Goal: Navigation & Orientation: Find specific page/section

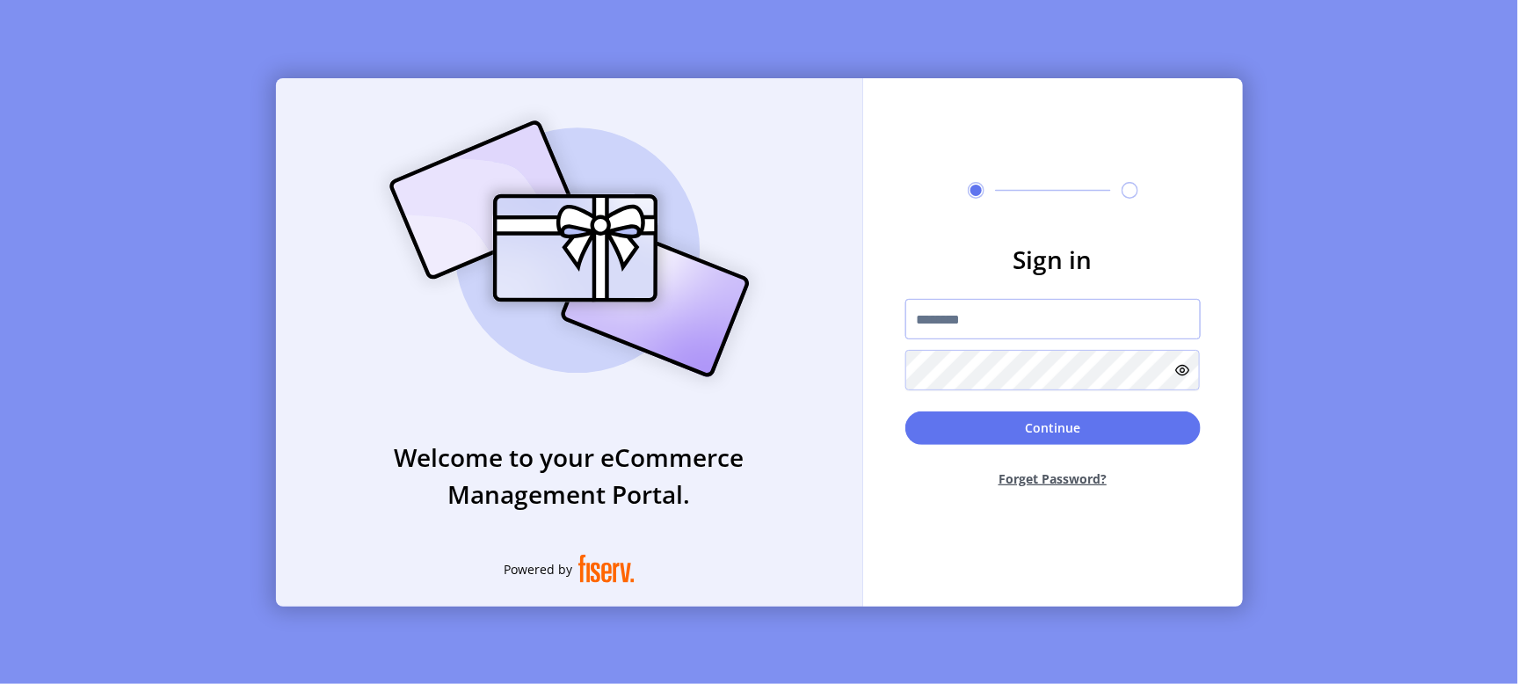
type input "**********"
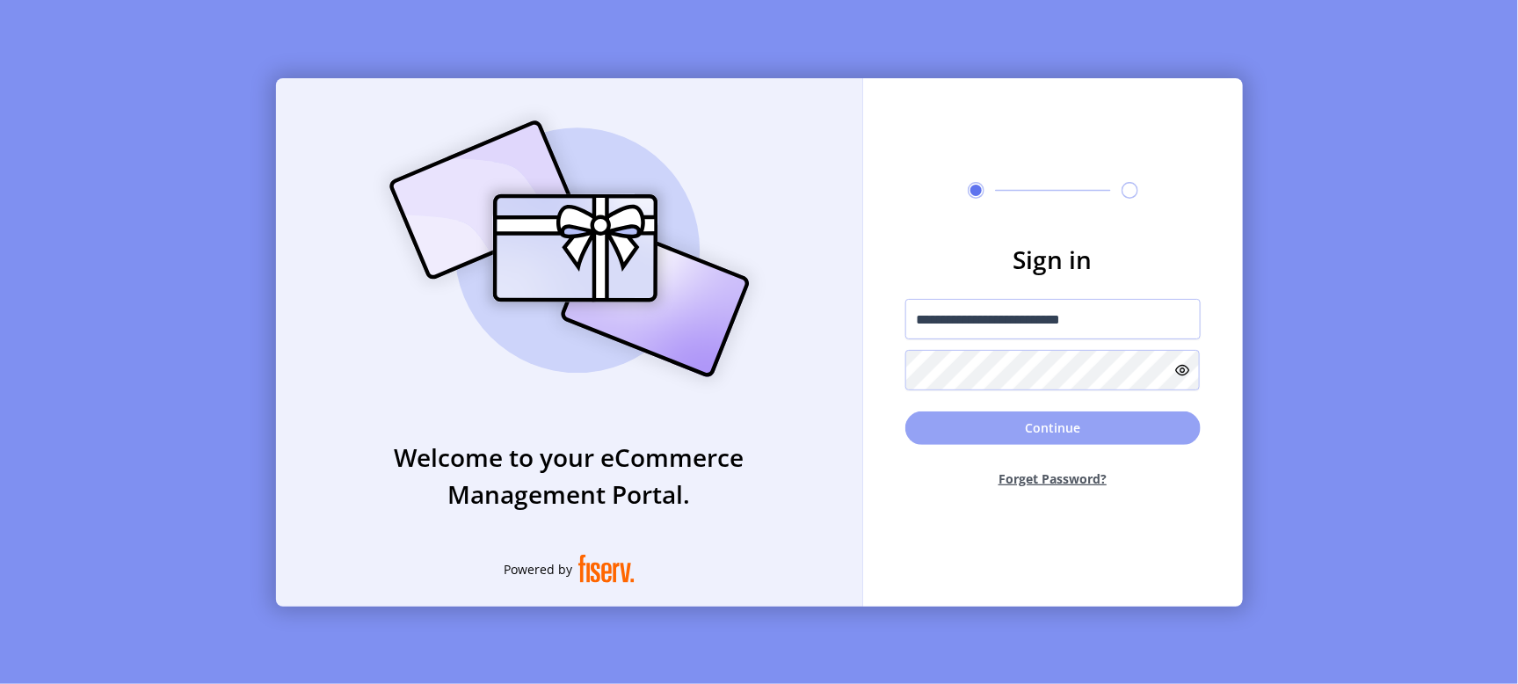
click at [1028, 421] on button "Continue" at bounding box center [1052, 427] width 295 height 33
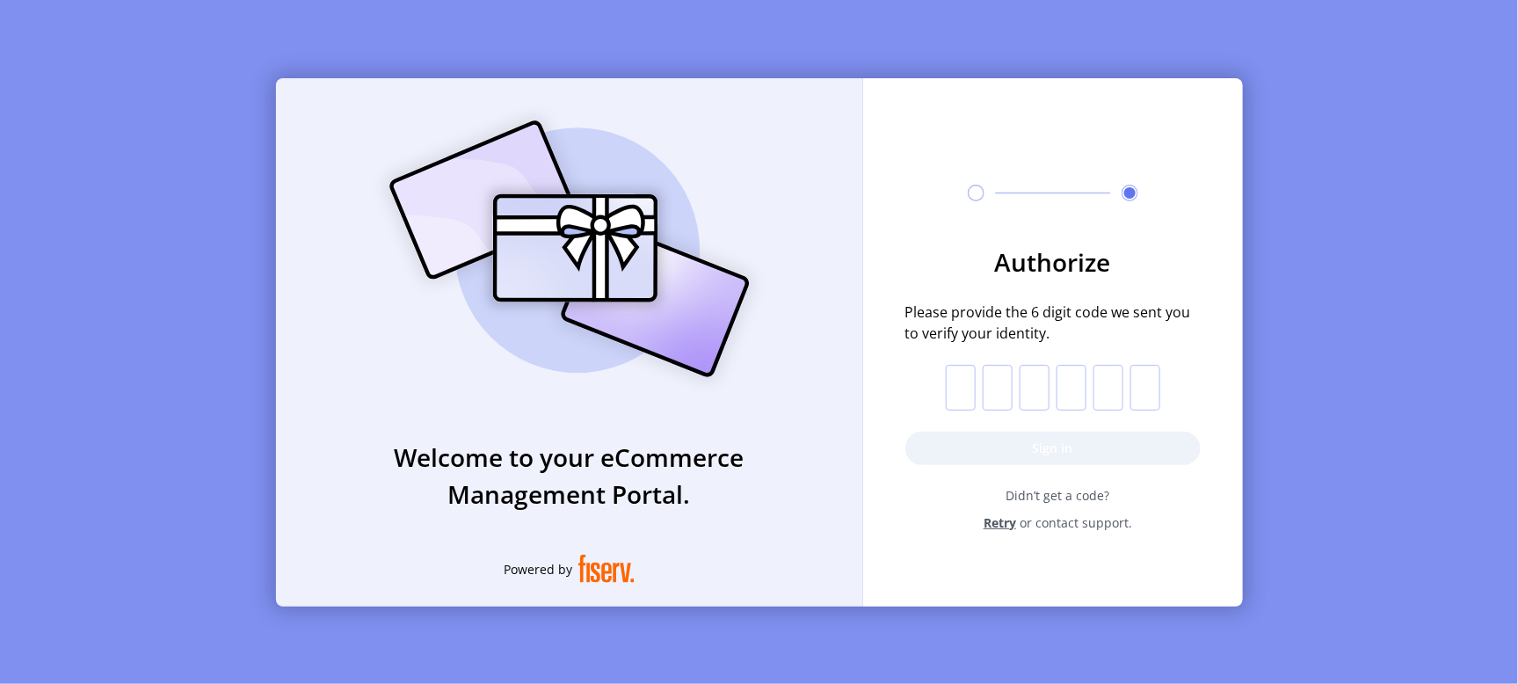
click at [969, 390] on input "text" at bounding box center [961, 388] width 30 height 46
type input "*"
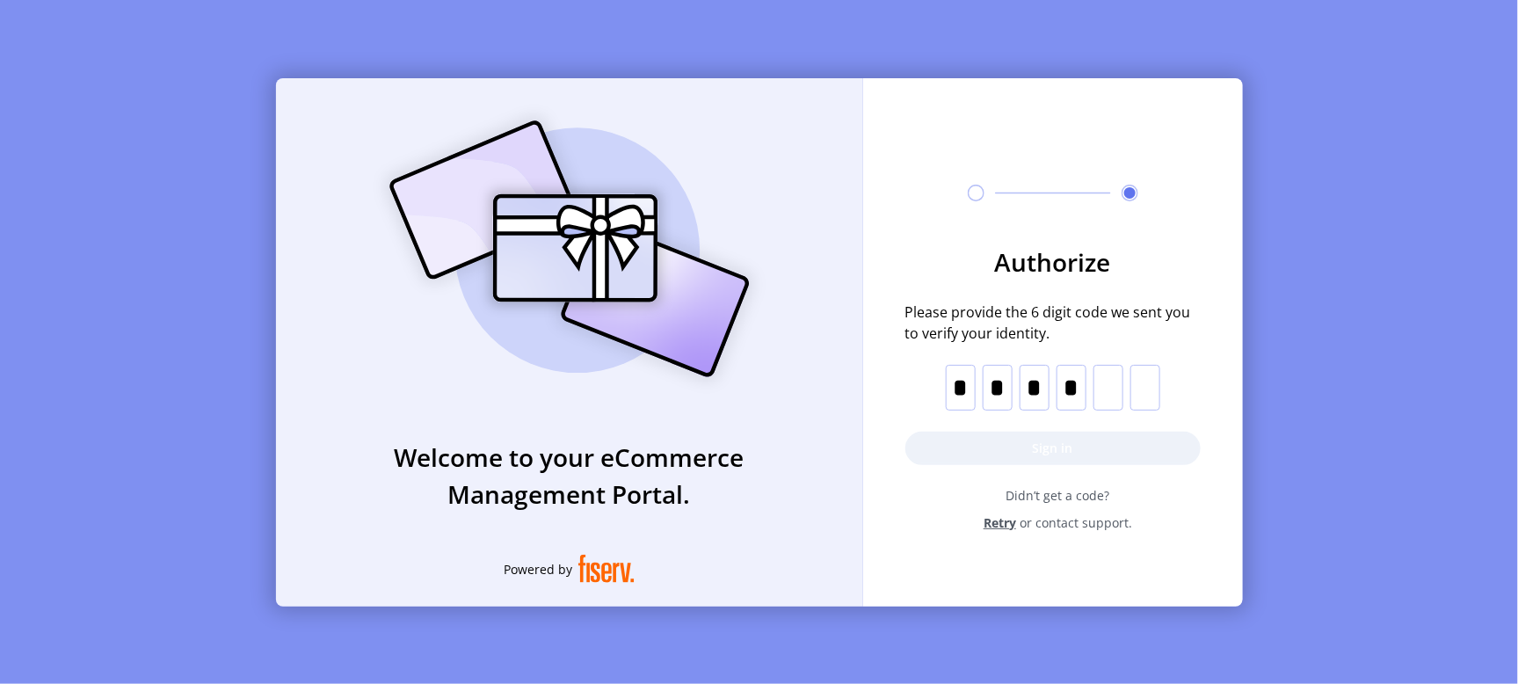
type input "*"
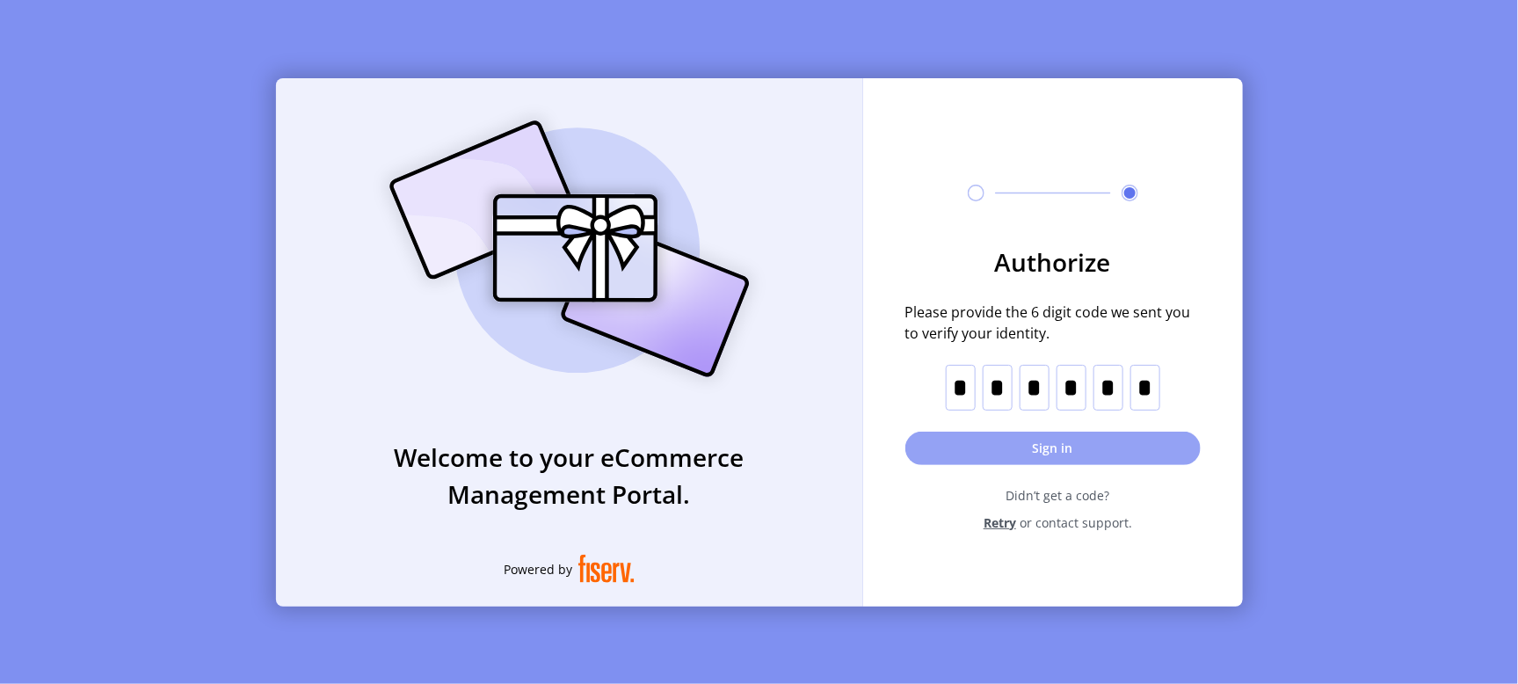
type input "*"
click at [1011, 443] on button "Sign in" at bounding box center [1052, 448] width 295 height 33
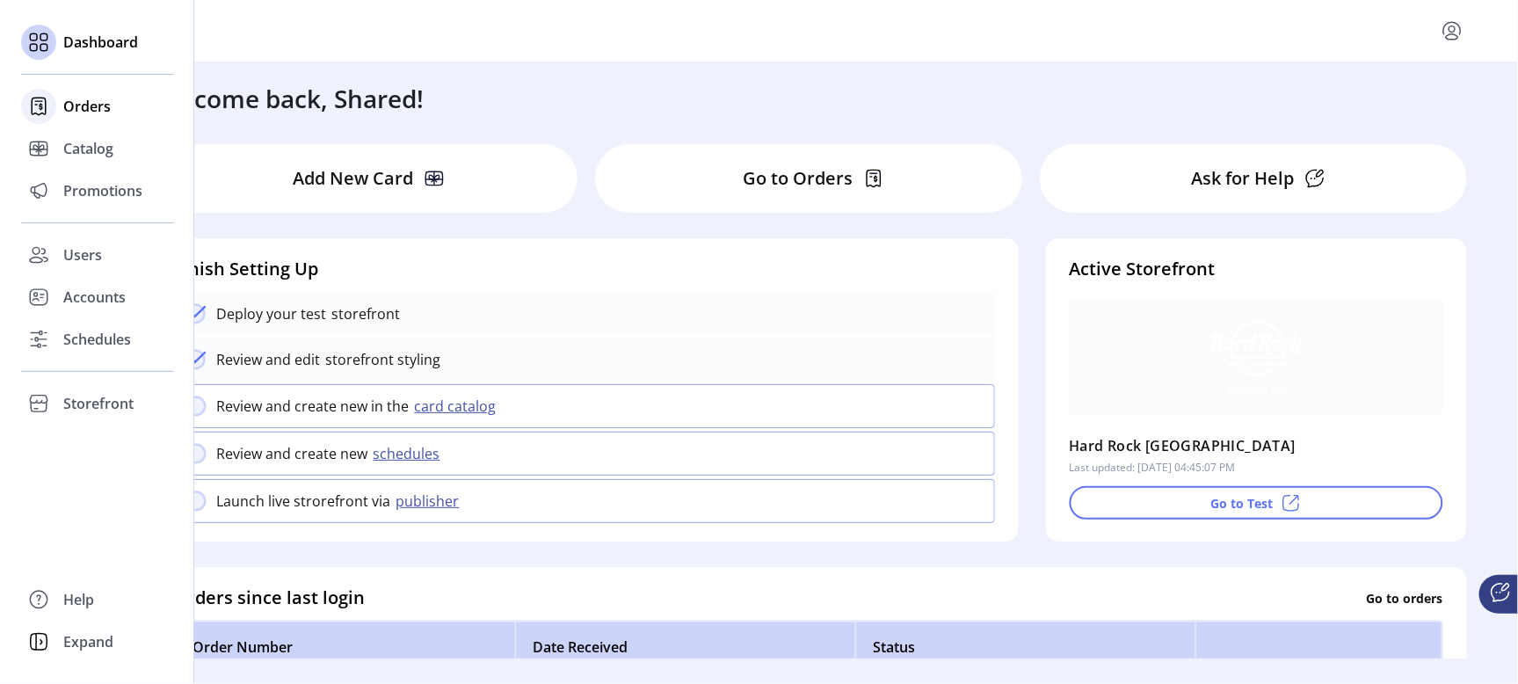
click at [83, 106] on span "Orders" at bounding box center [86, 106] width 47 height 21
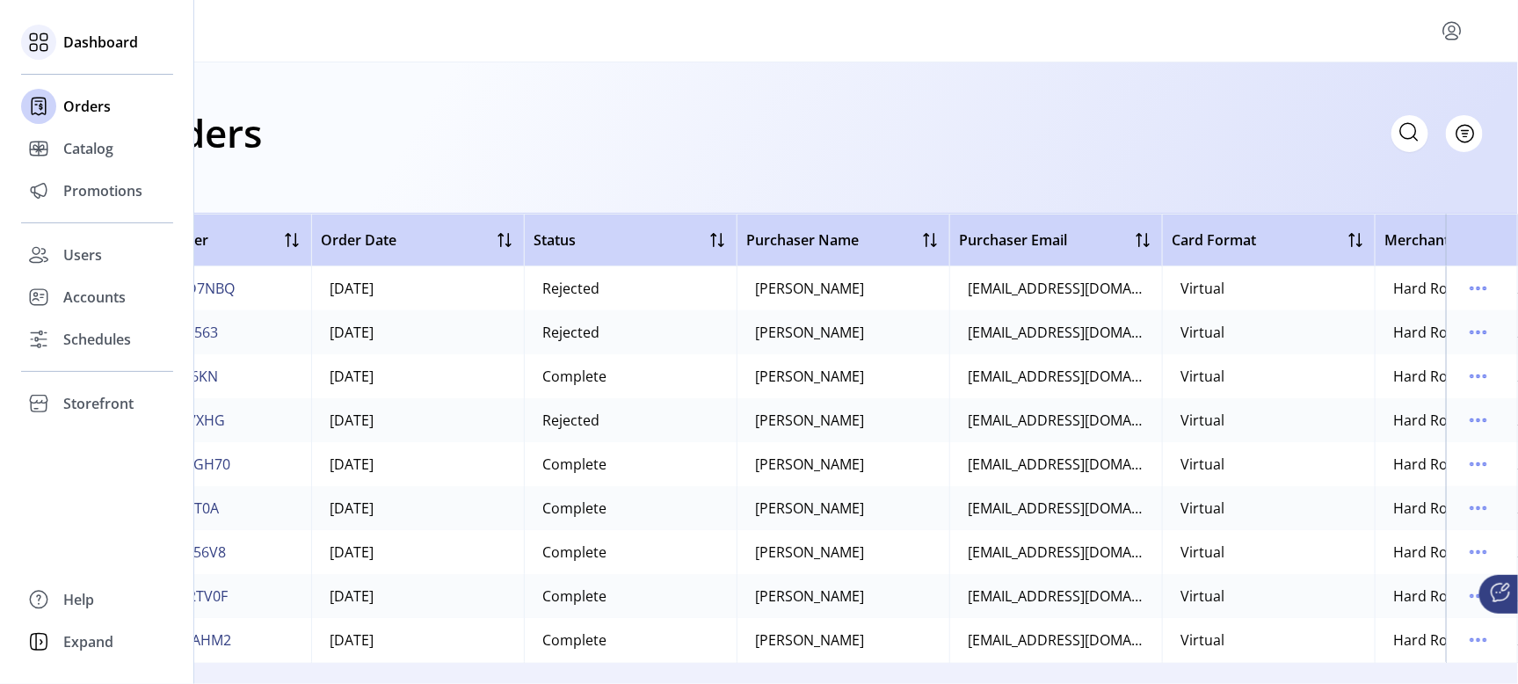
click at [100, 40] on span "Dashboard" at bounding box center [100, 42] width 75 height 21
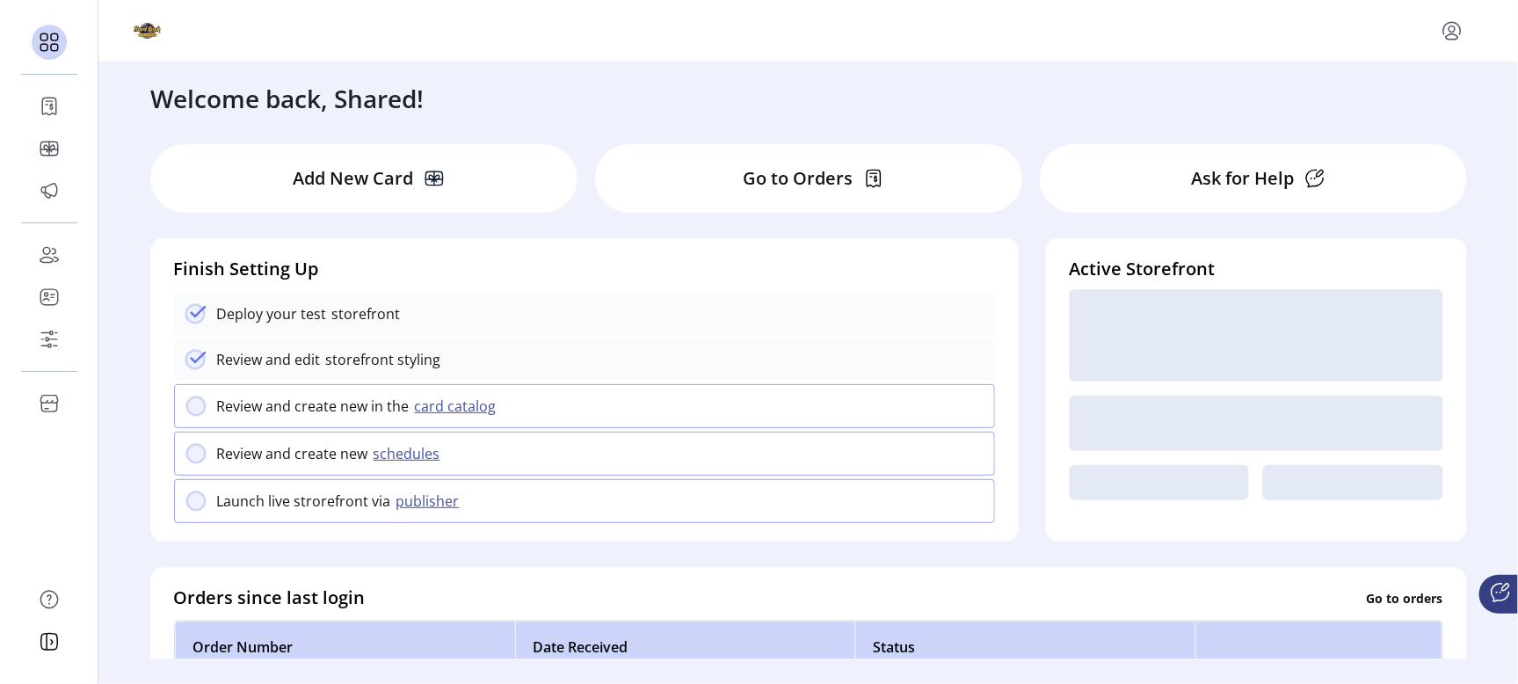
click at [428, 178] on icon at bounding box center [434, 178] width 21 height 21
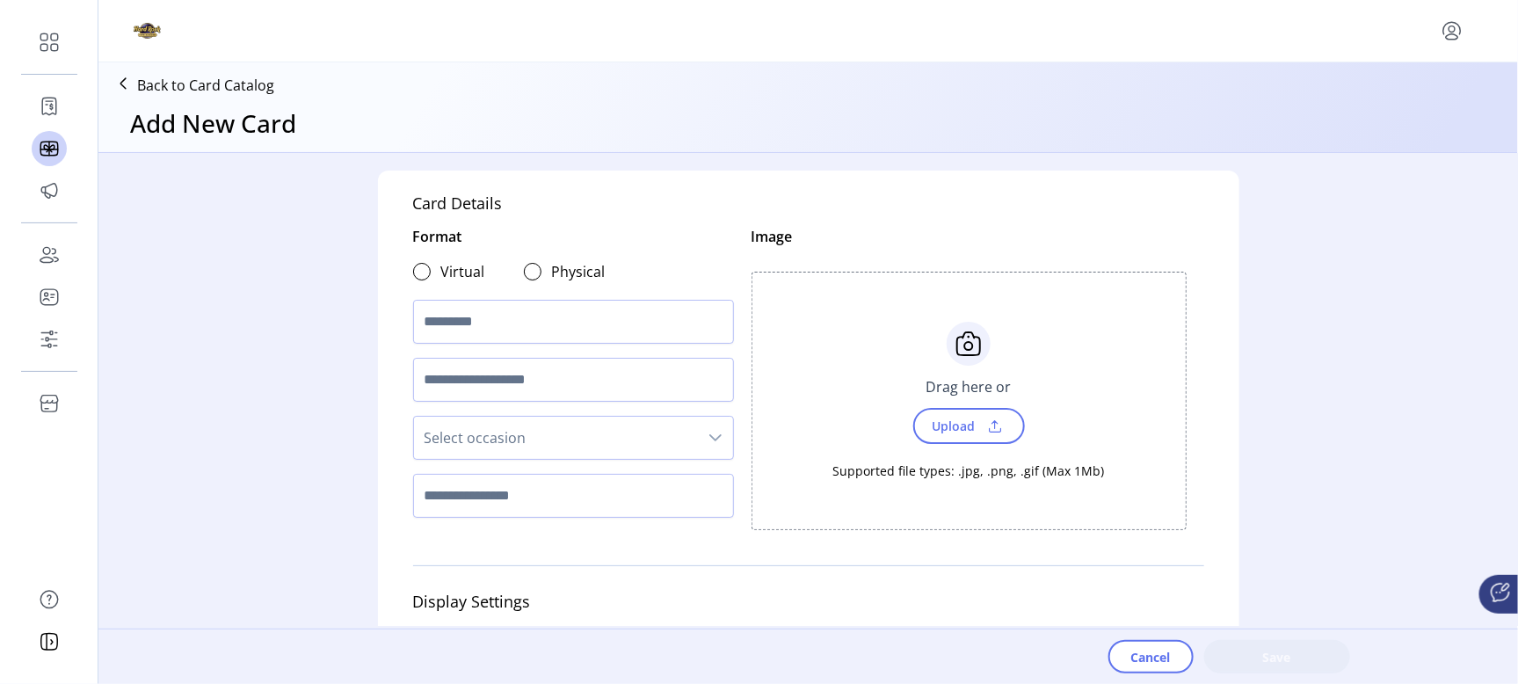
click at [120, 84] on icon at bounding box center [123, 83] width 28 height 28
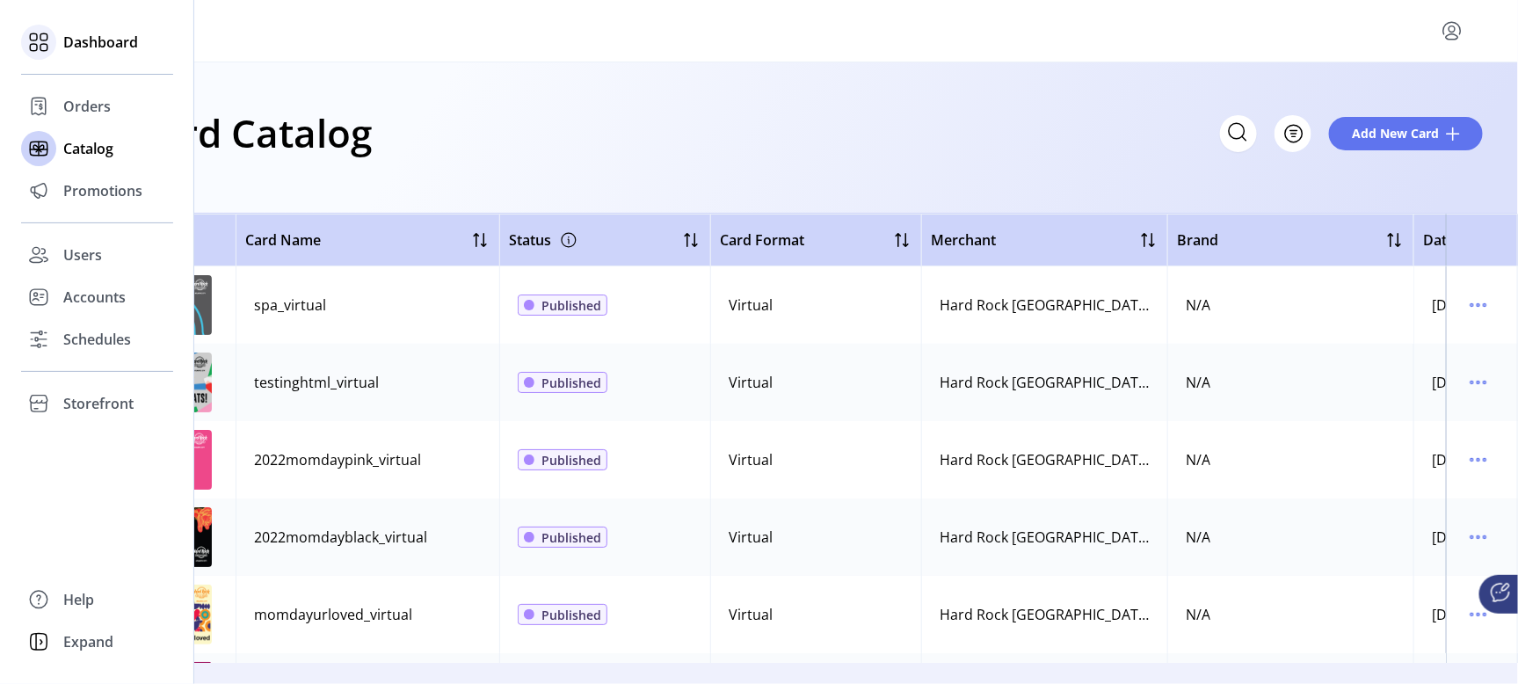
click at [97, 40] on span "Dashboard" at bounding box center [100, 42] width 75 height 21
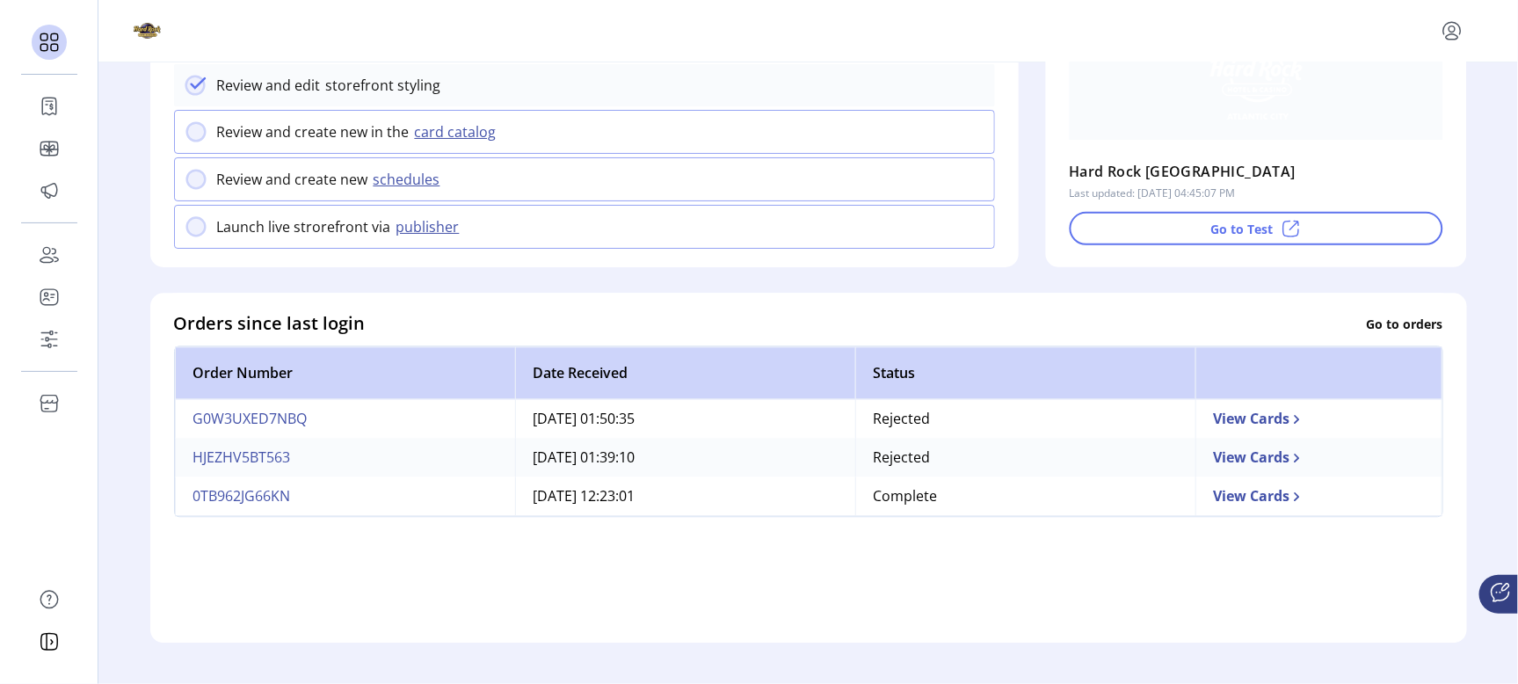
scroll to position [330, 0]
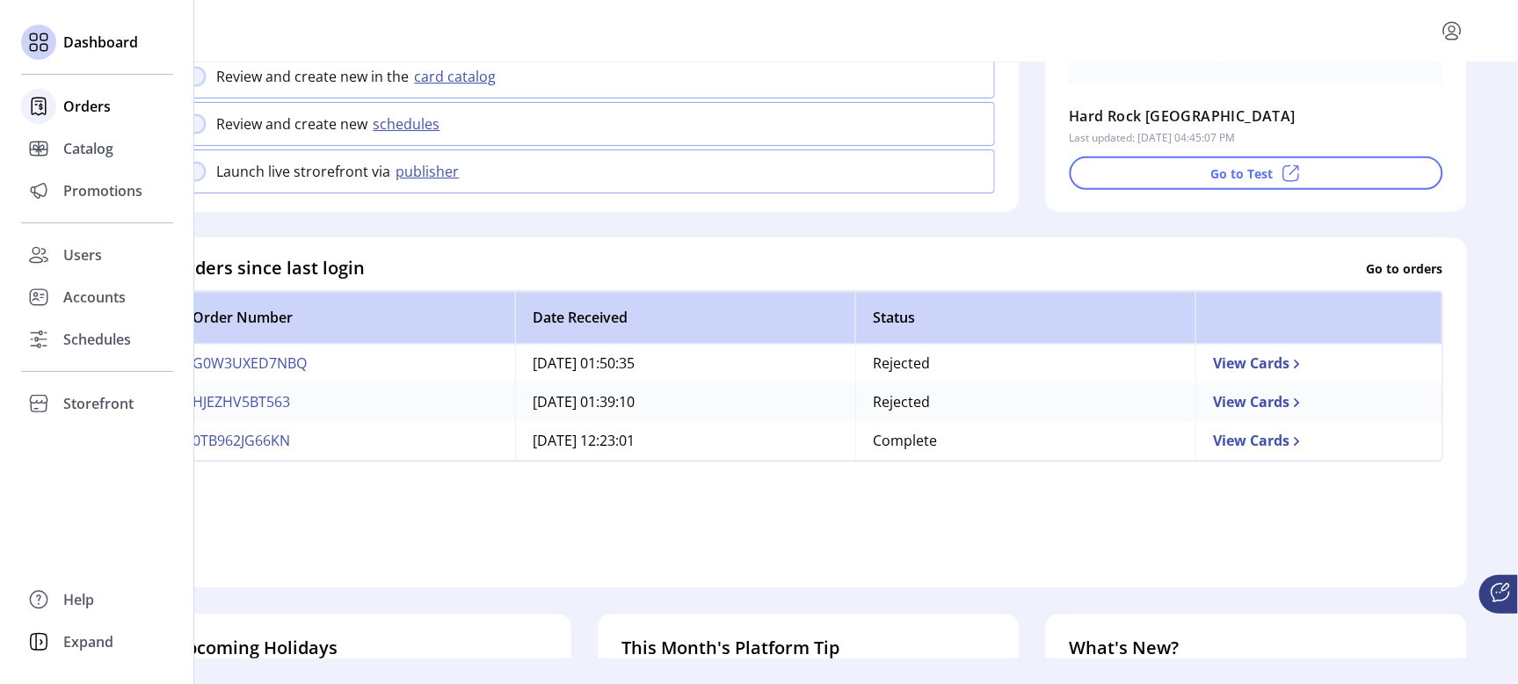
click at [75, 103] on span "Orders" at bounding box center [86, 106] width 47 height 21
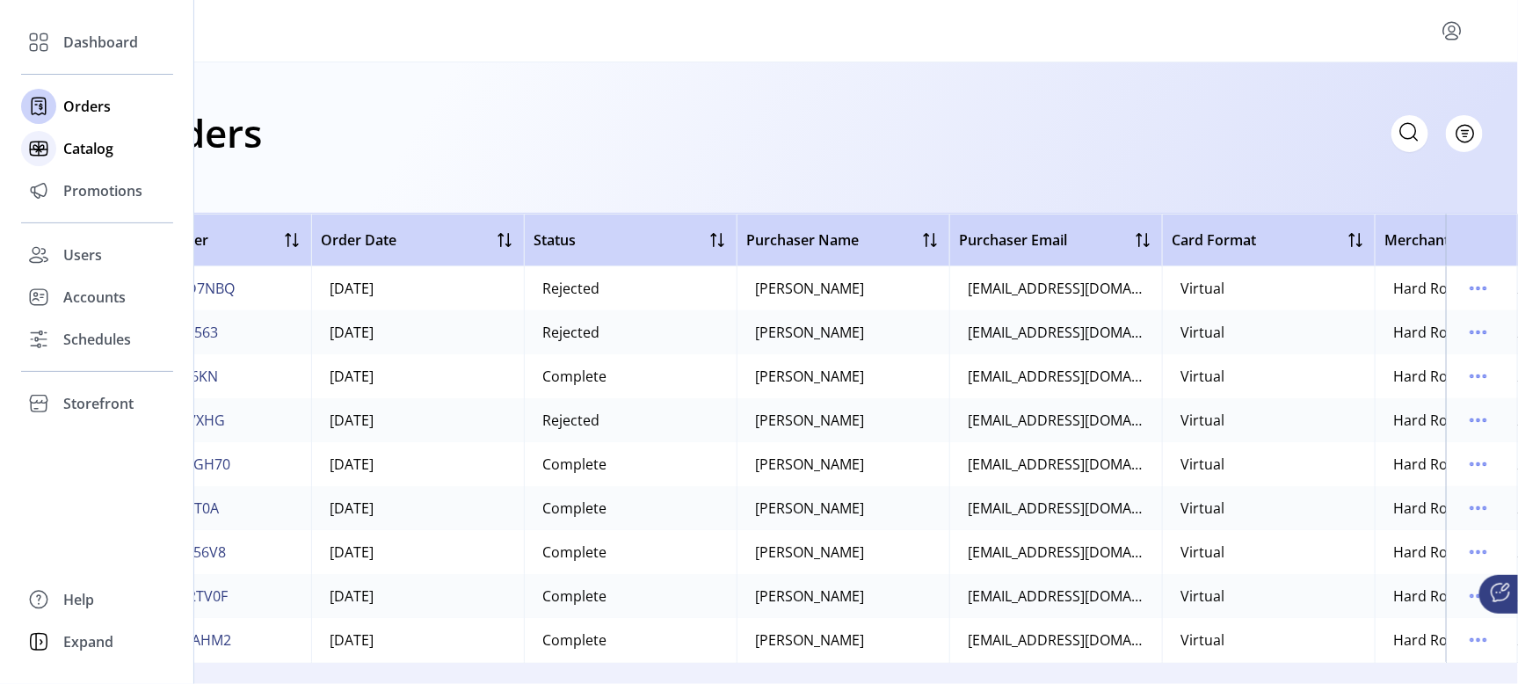
click at [85, 149] on span "Catalog" at bounding box center [88, 148] width 50 height 21
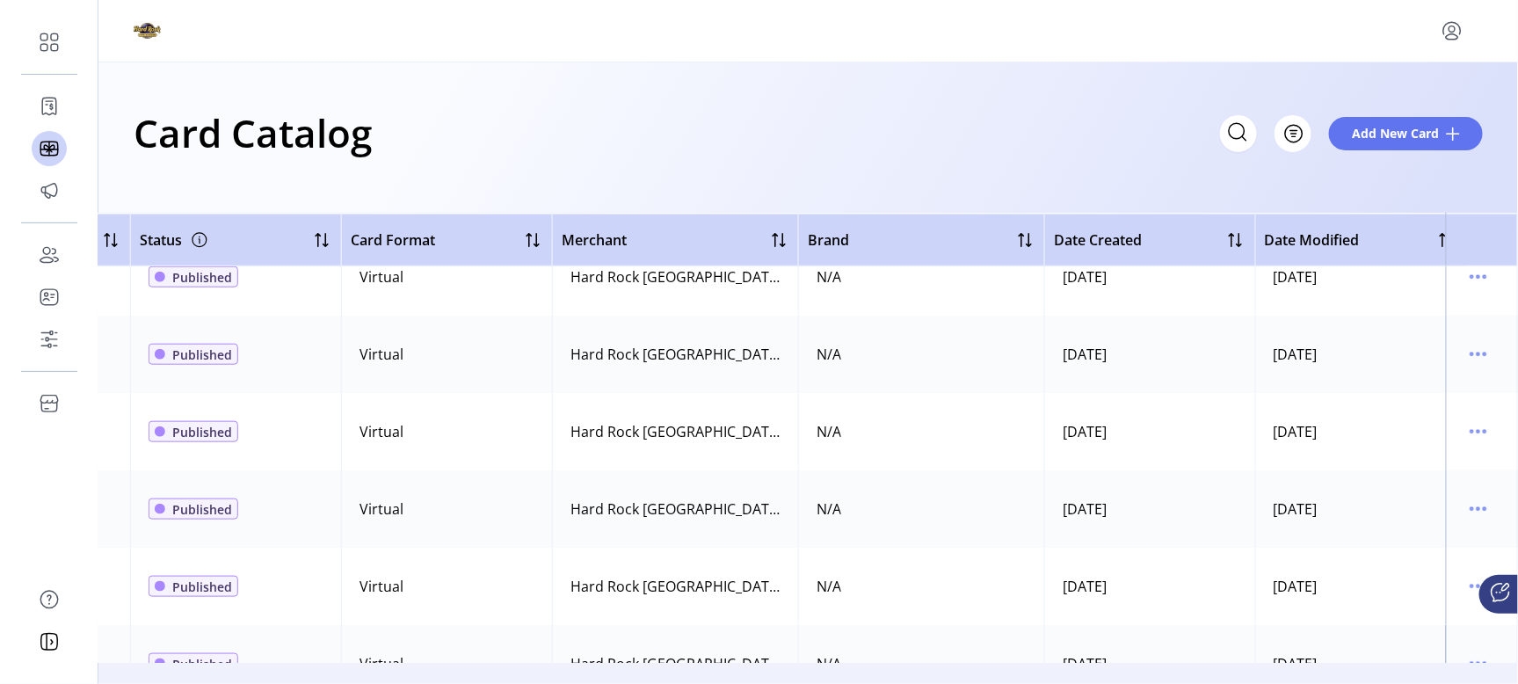
scroll to position [802, 397]
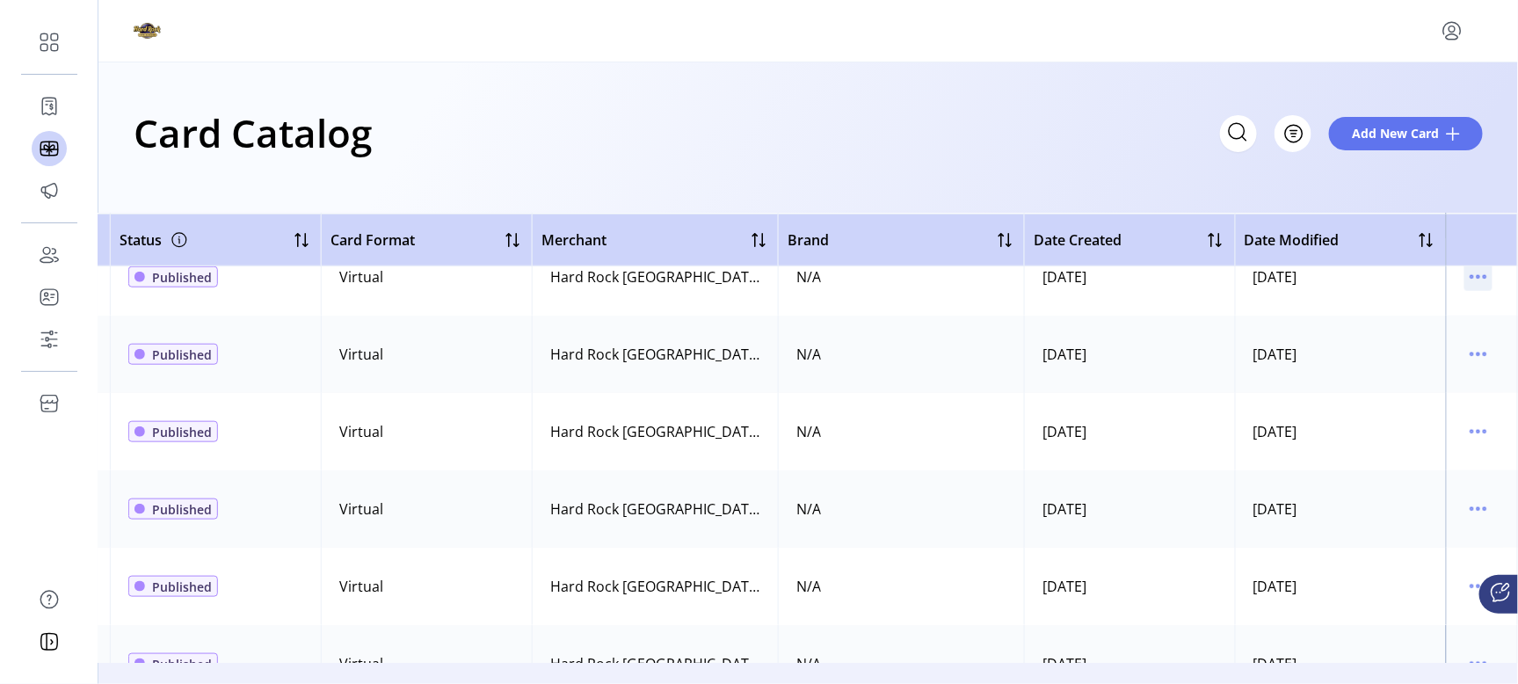
click at [1470, 276] on icon "menu" at bounding box center [1471, 277] width 3 height 3
click at [1400, 309] on span "View Details" at bounding box center [1397, 310] width 146 height 14
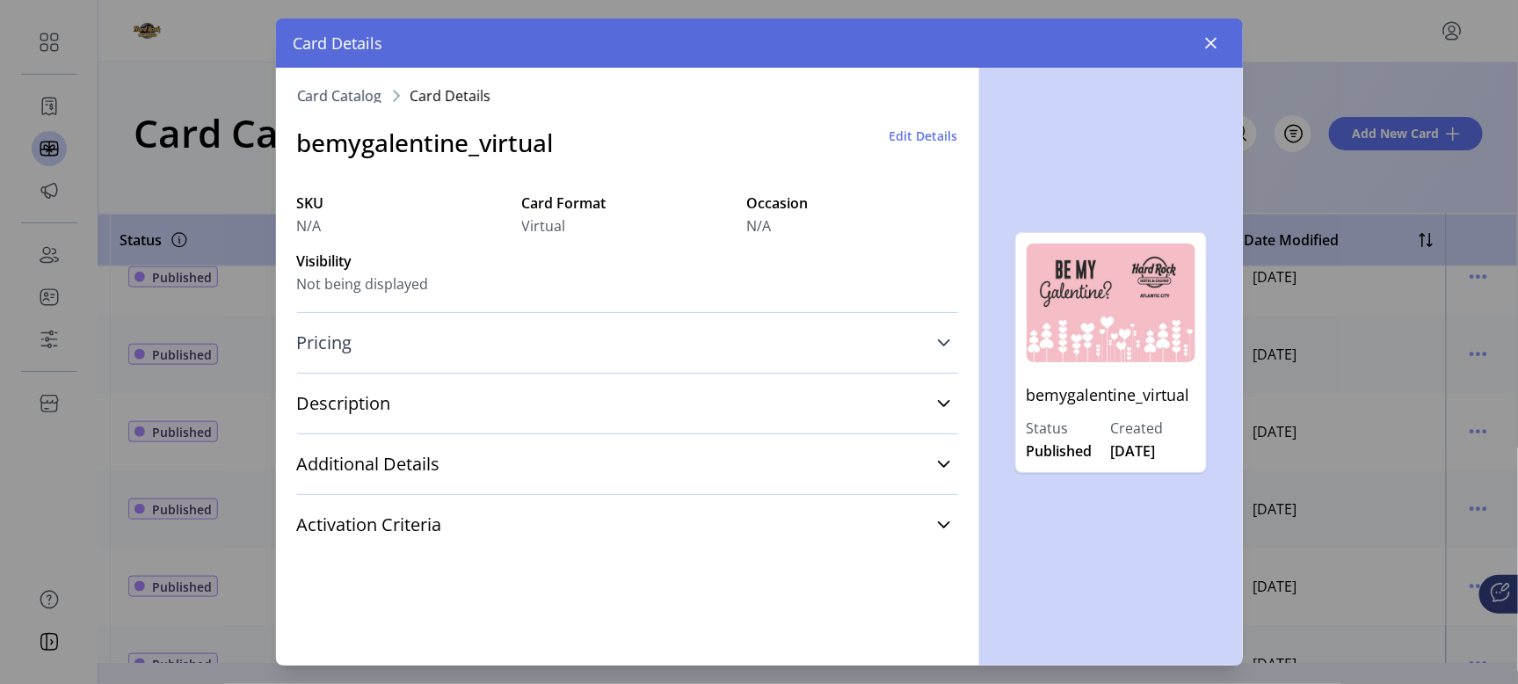
click at [941, 343] on icon at bounding box center [944, 343] width 14 height 14
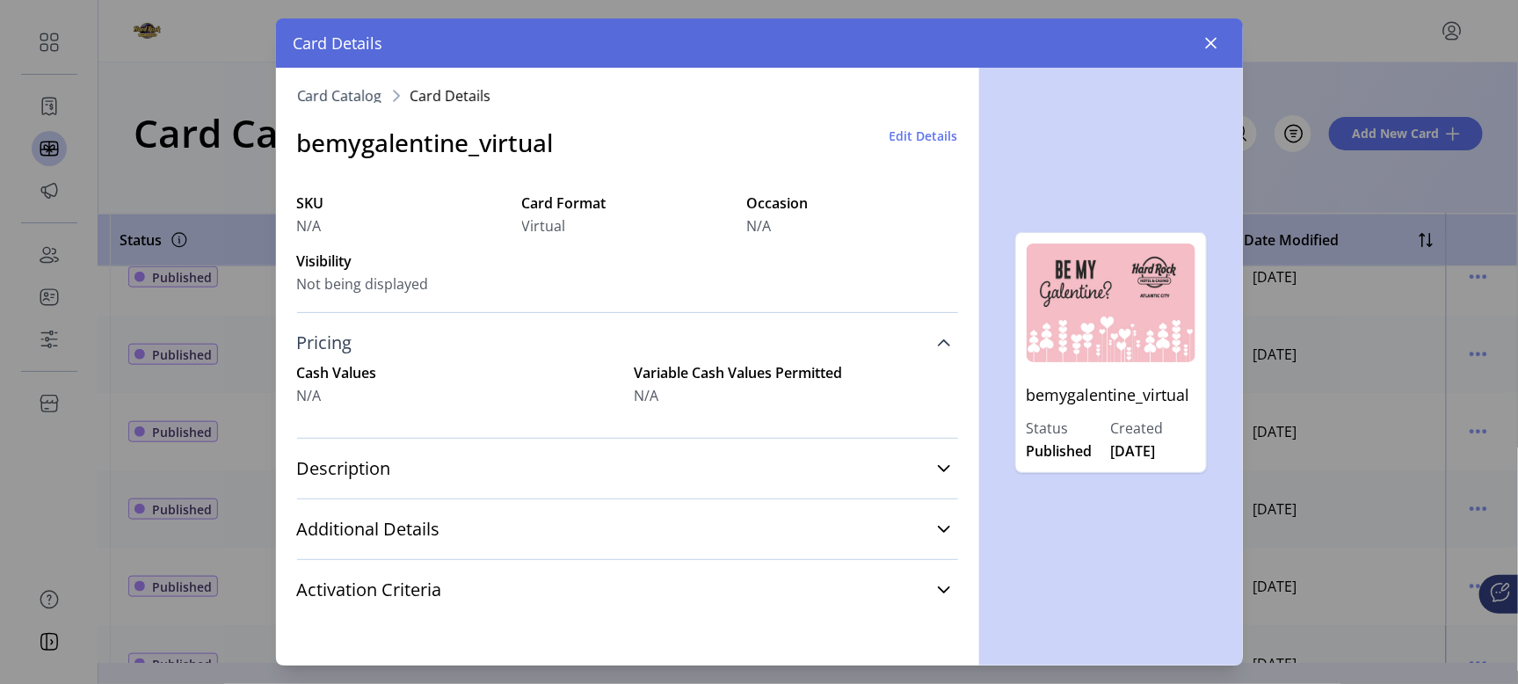
click at [941, 343] on icon at bounding box center [944, 342] width 12 height 7
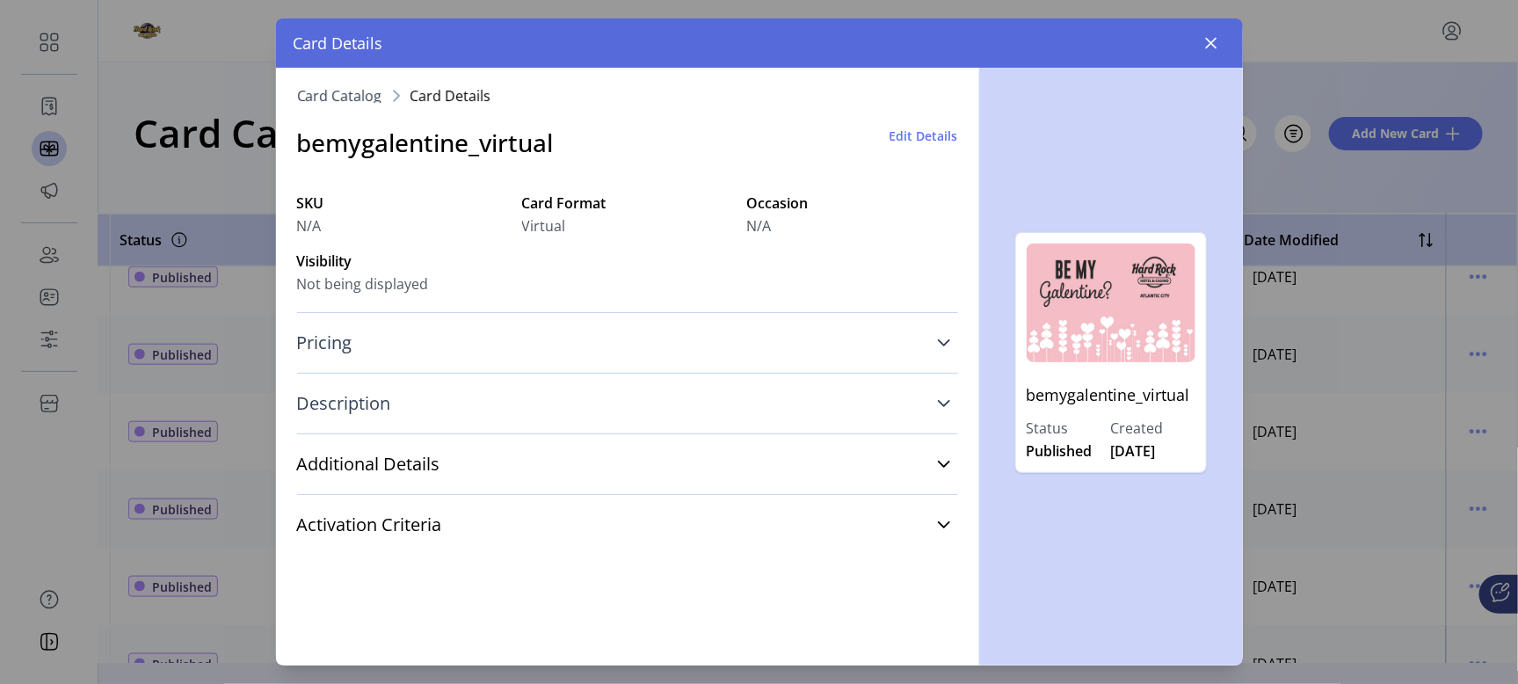
click at [946, 401] on icon at bounding box center [944, 403] width 14 height 14
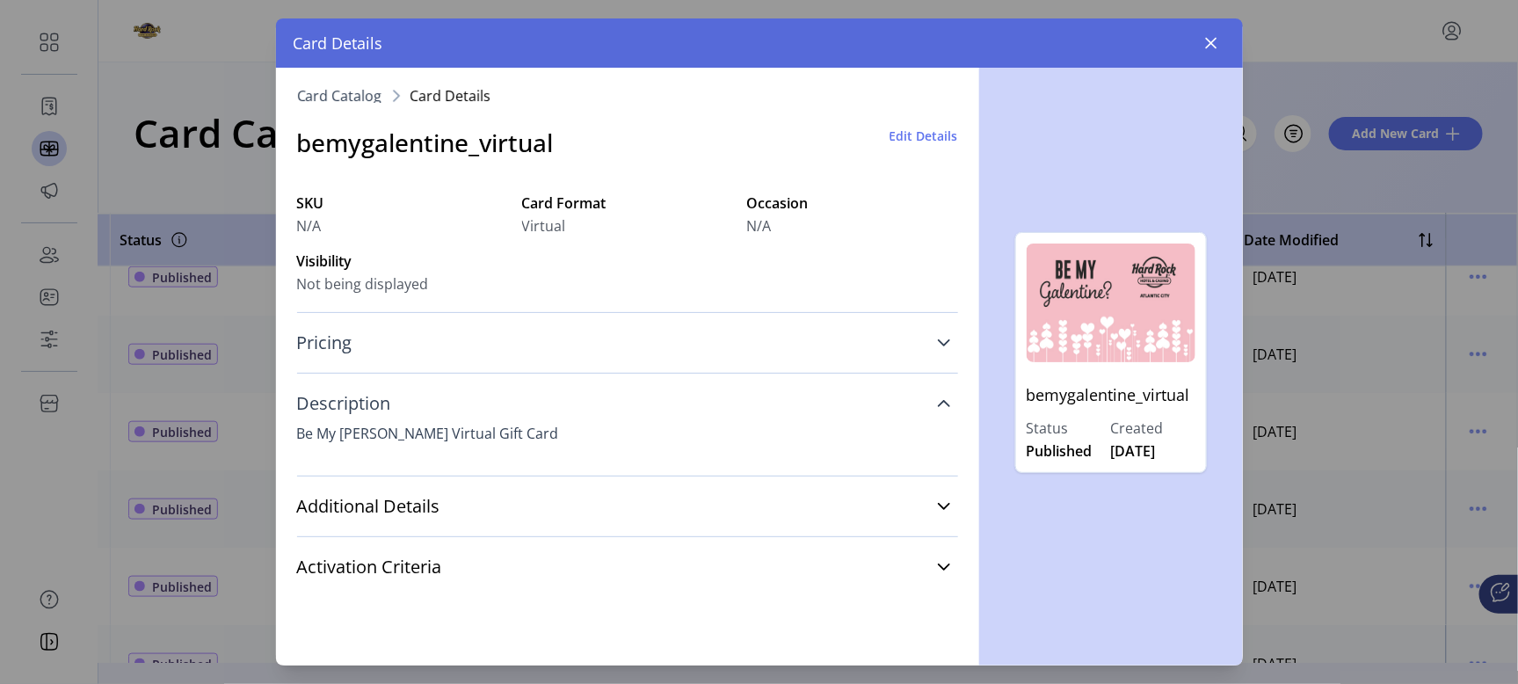
click at [946, 401] on icon at bounding box center [944, 403] width 14 height 14
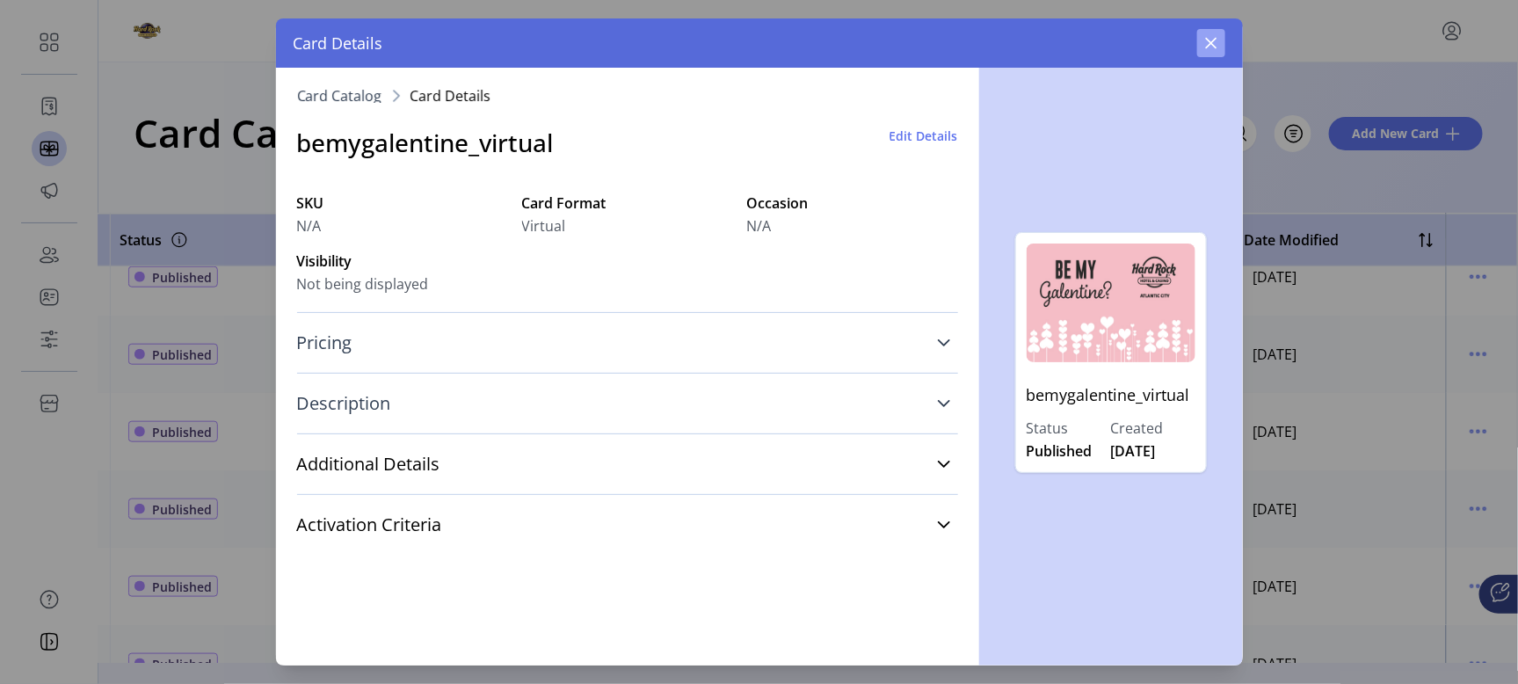
click at [1211, 33] on button "button" at bounding box center [1211, 43] width 28 height 28
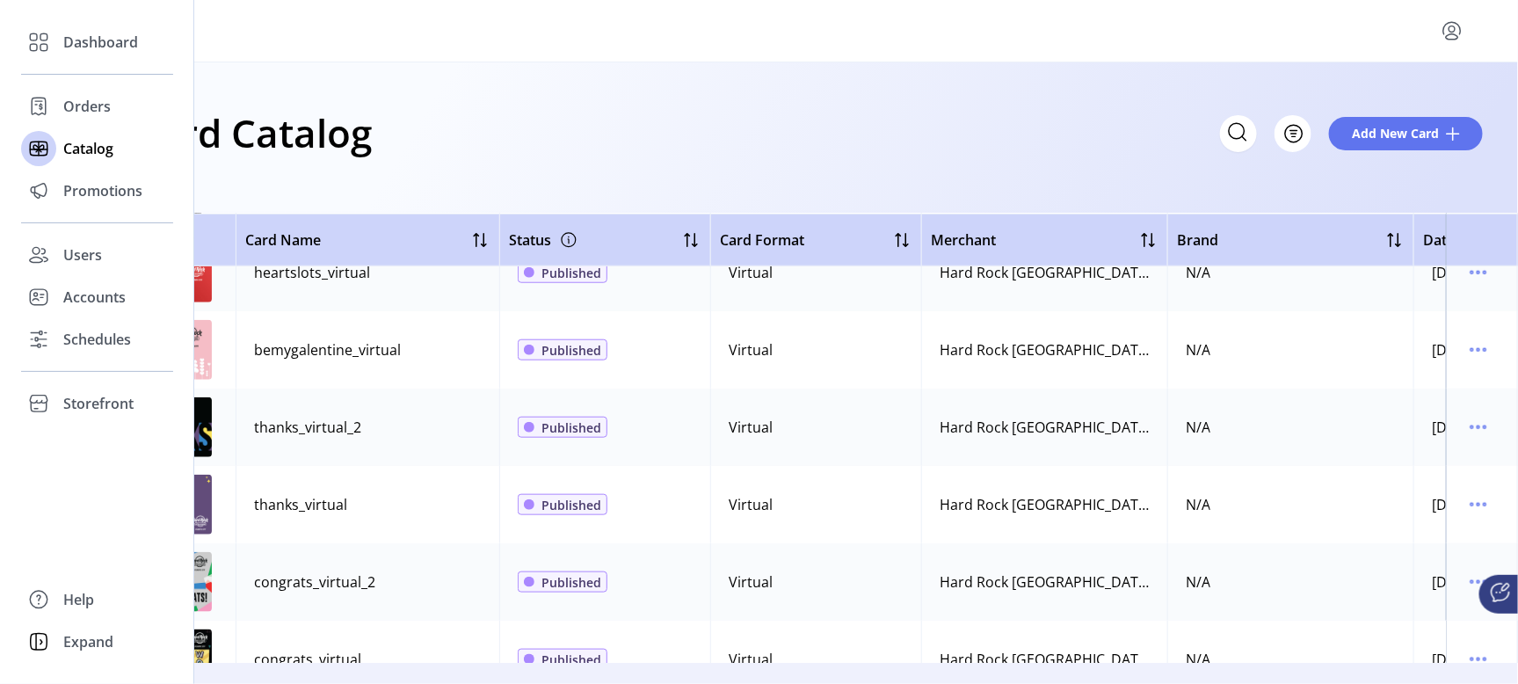
scroll to position [692, 0]
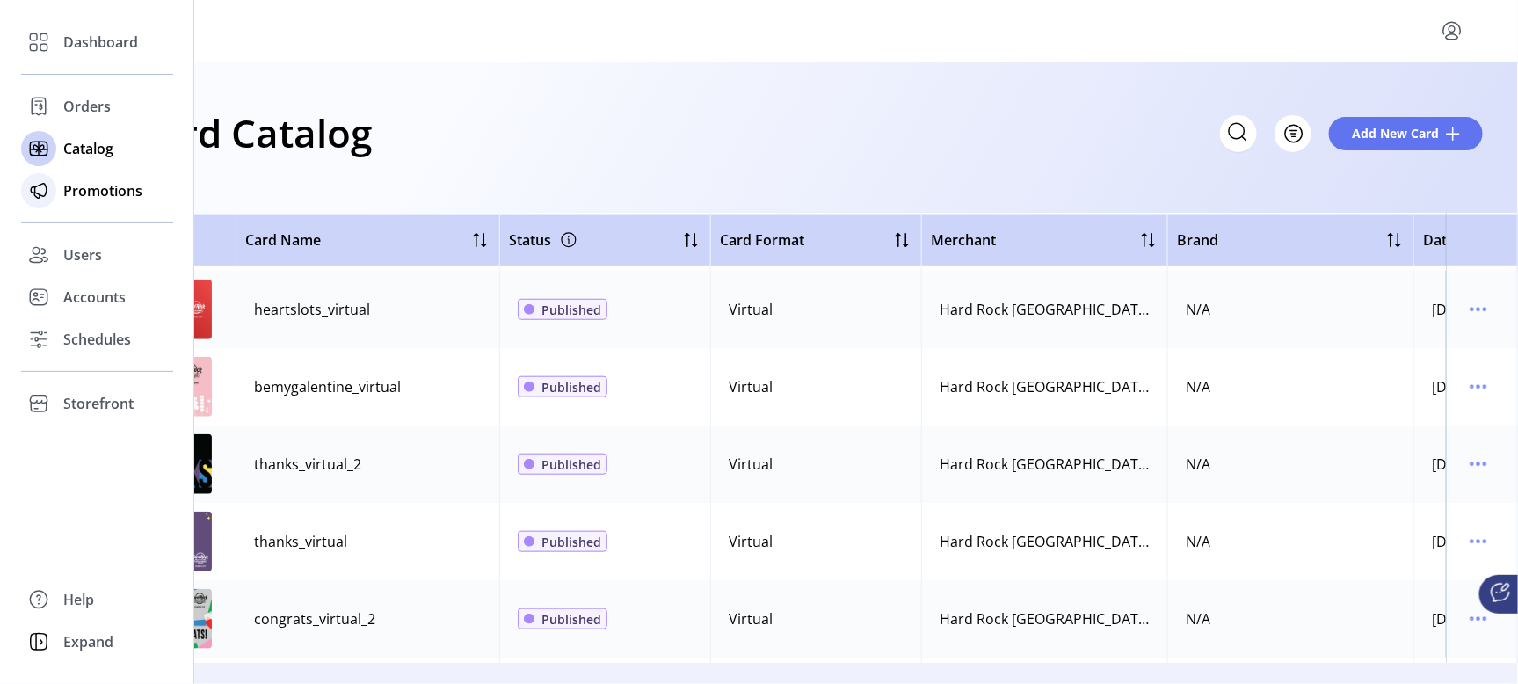
click at [97, 195] on span "Promotions" at bounding box center [102, 190] width 79 height 21
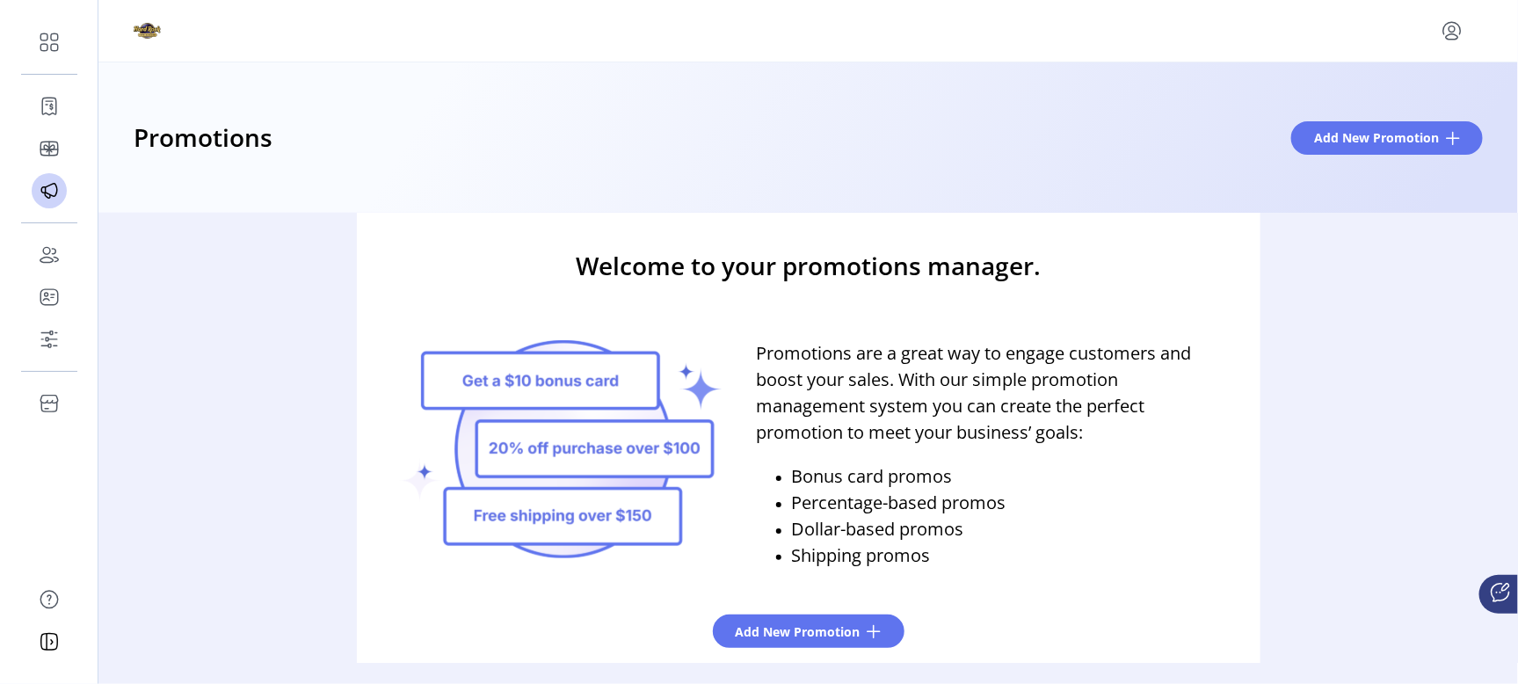
scroll to position [54, 0]
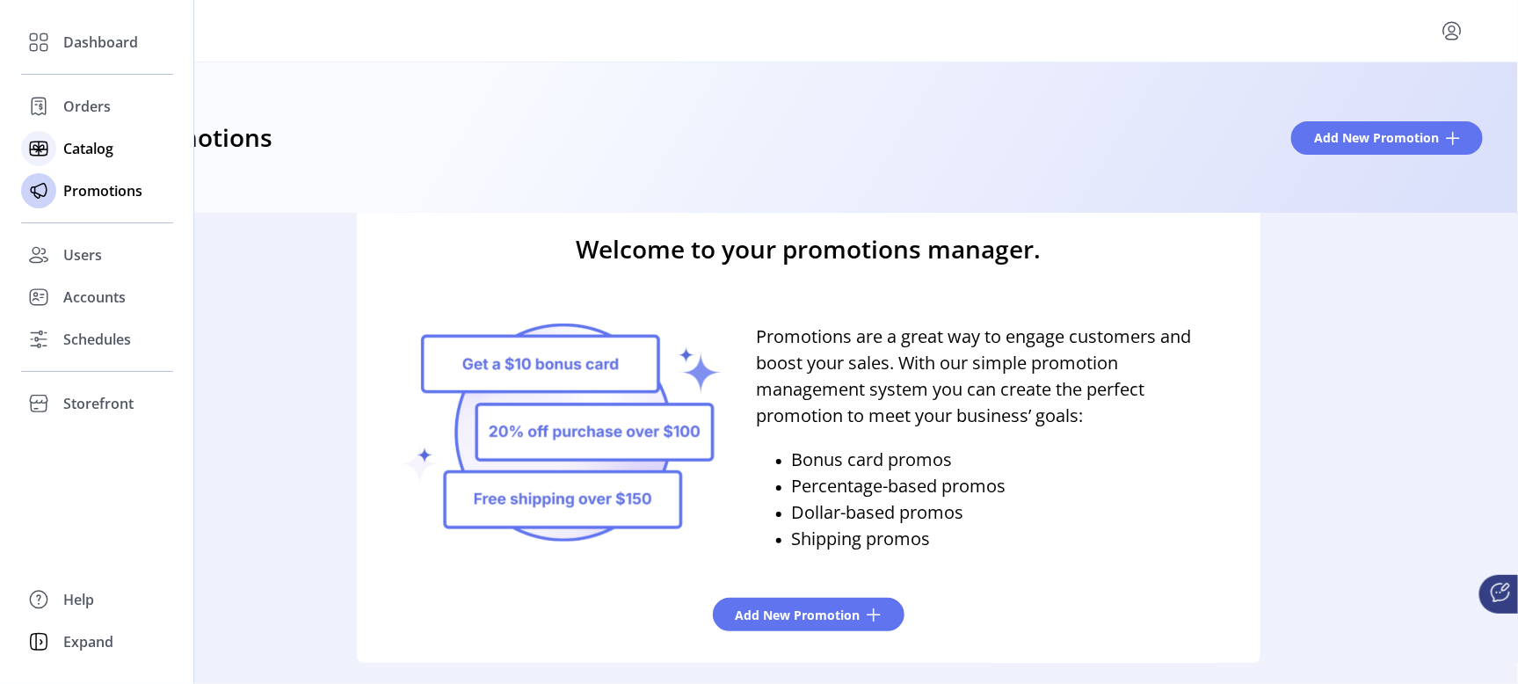
click at [70, 143] on span "Catalog" at bounding box center [88, 148] width 50 height 21
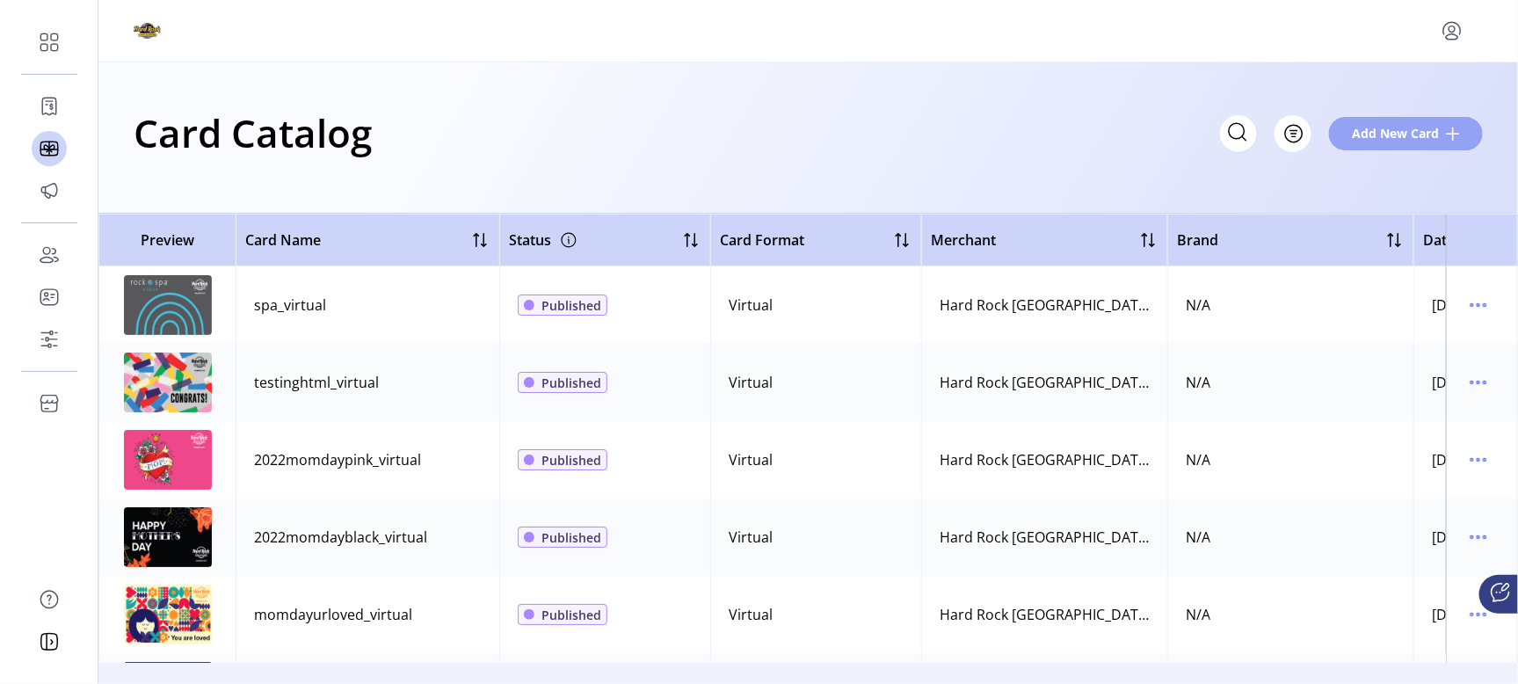
click at [1416, 133] on span "Add New Card" at bounding box center [1395, 133] width 87 height 18
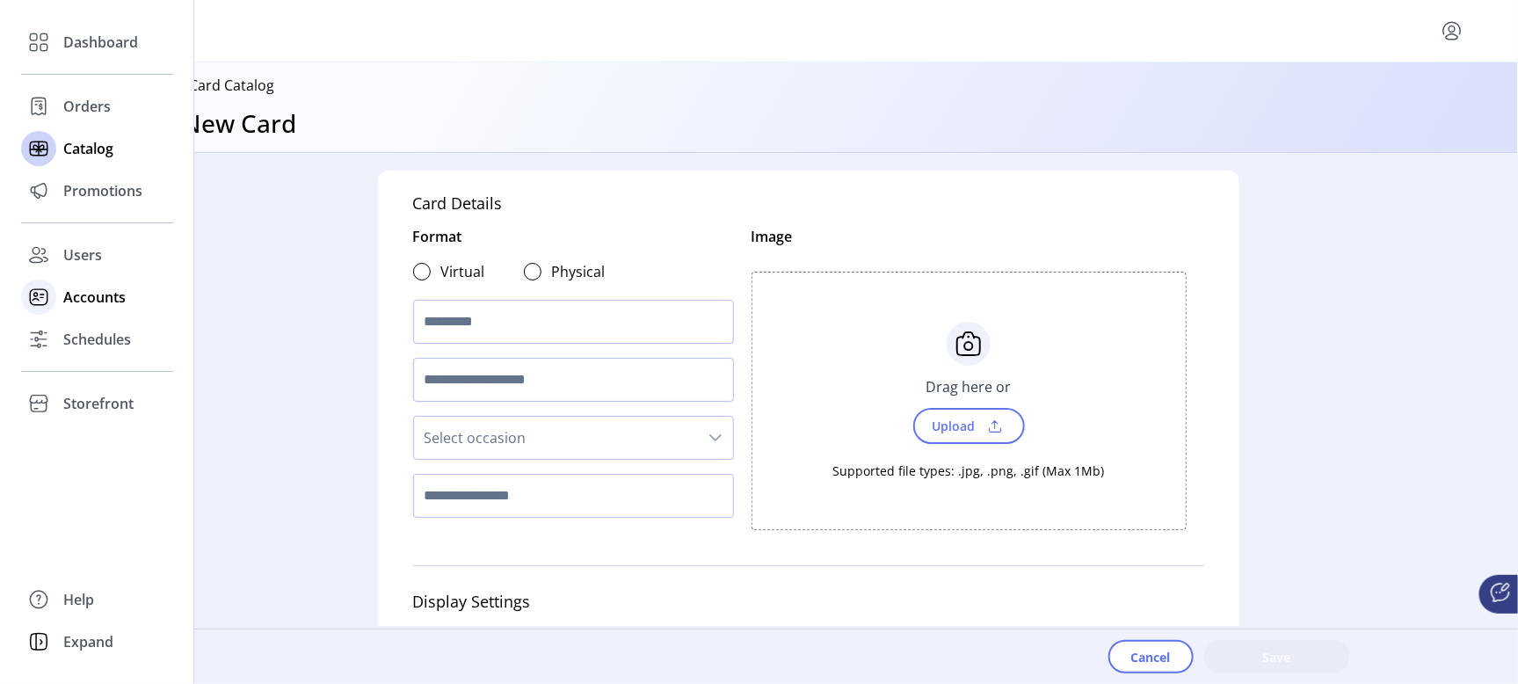
click at [81, 296] on span "Accounts" at bounding box center [94, 297] width 62 height 21
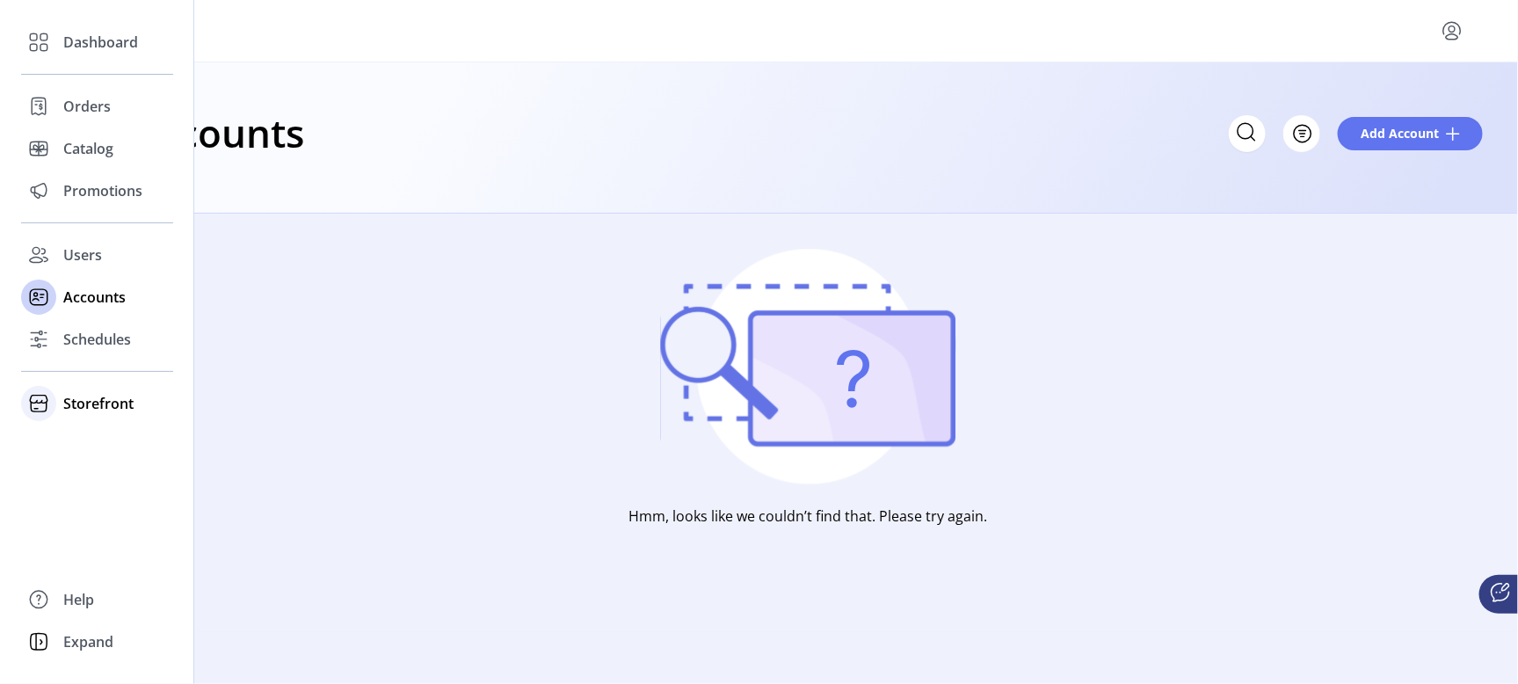
click at [83, 402] on span "Storefront" at bounding box center [98, 403] width 70 height 21
click at [97, 398] on span "Storefront" at bounding box center [98, 403] width 70 height 21
click at [86, 433] on span "Configuration" at bounding box center [109, 438] width 92 height 21
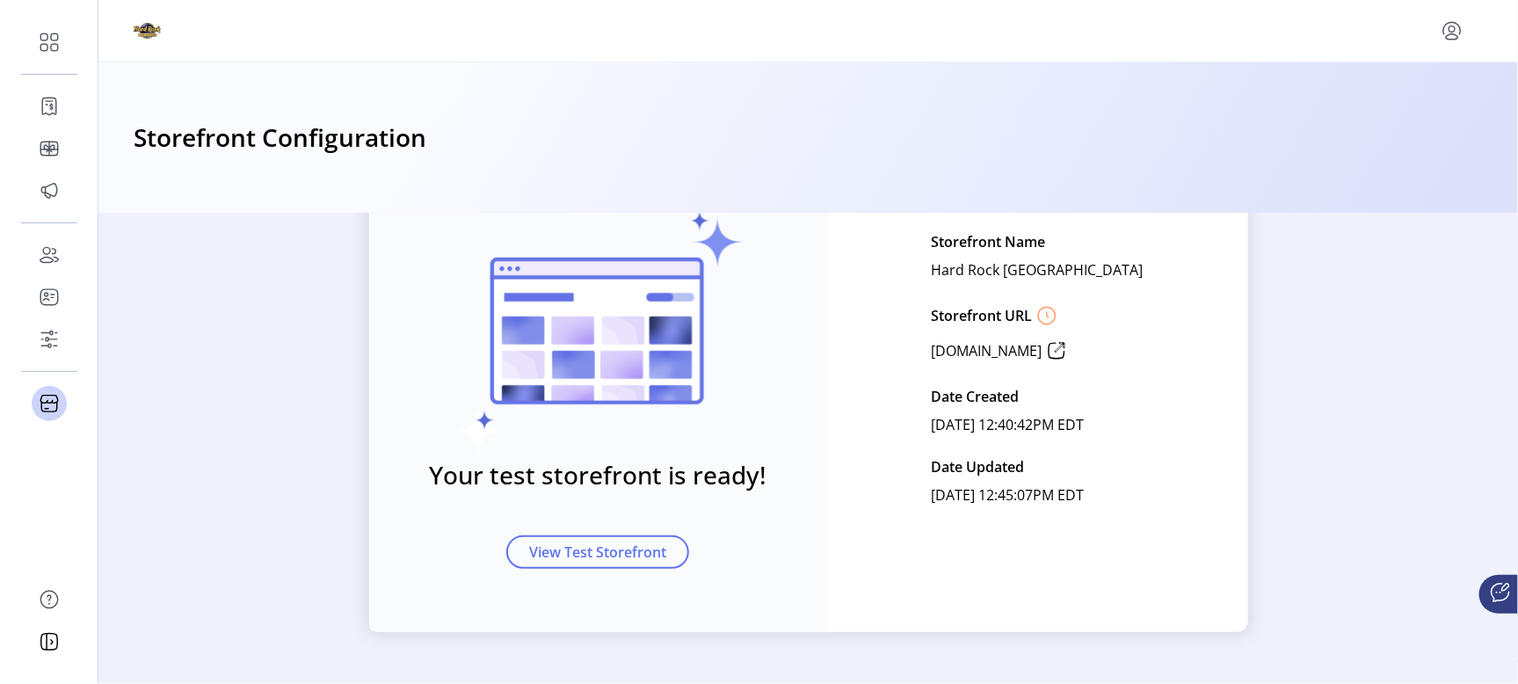
scroll to position [163, 0]
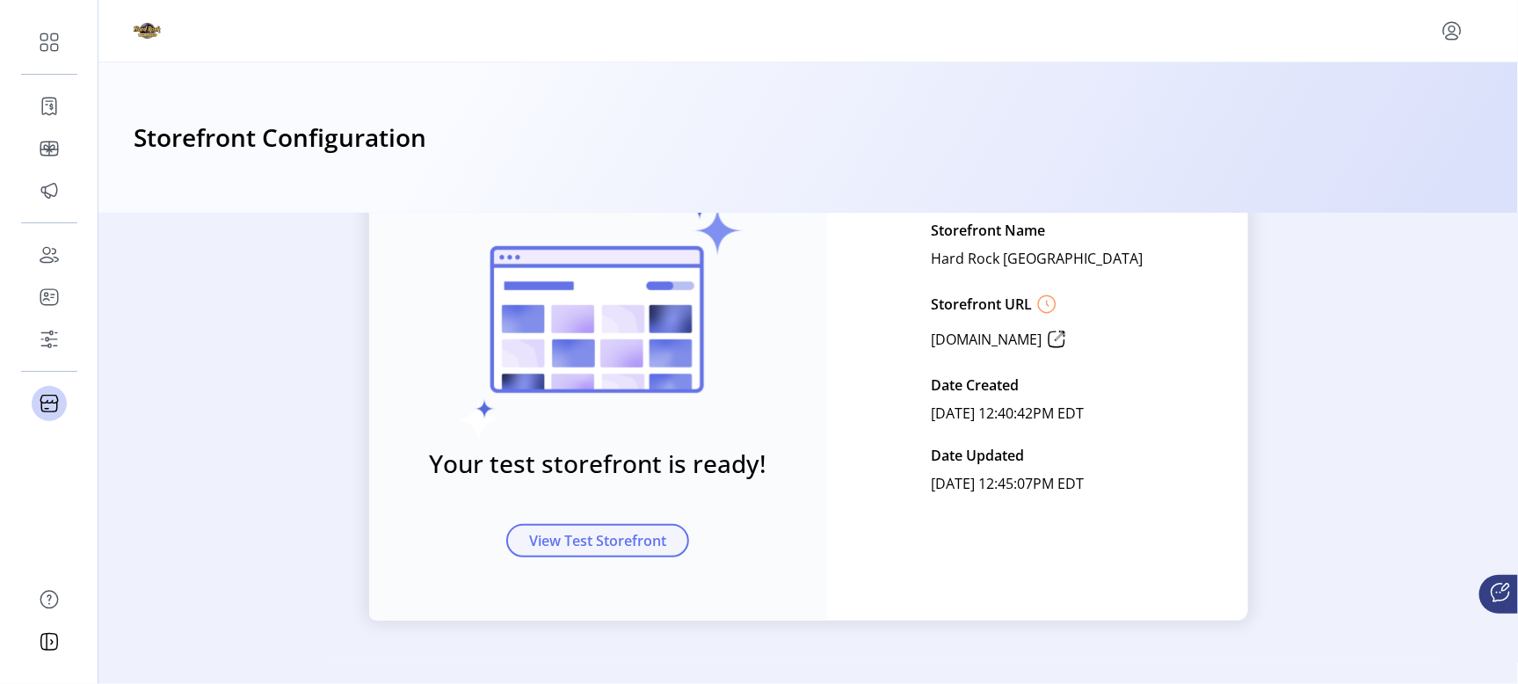
click at [572, 541] on span "View Test Storefront" at bounding box center [597, 540] width 137 height 21
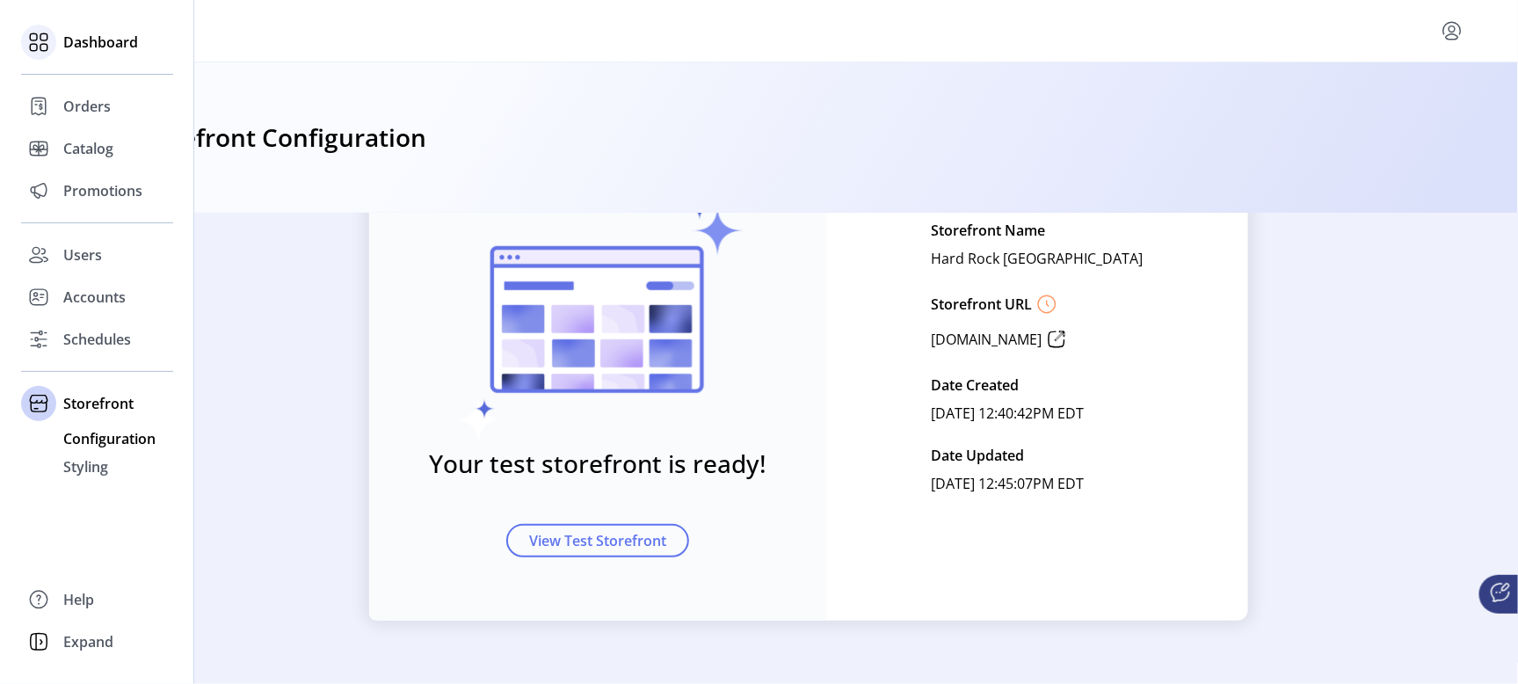
click at [95, 43] on span "Dashboard" at bounding box center [100, 42] width 75 height 21
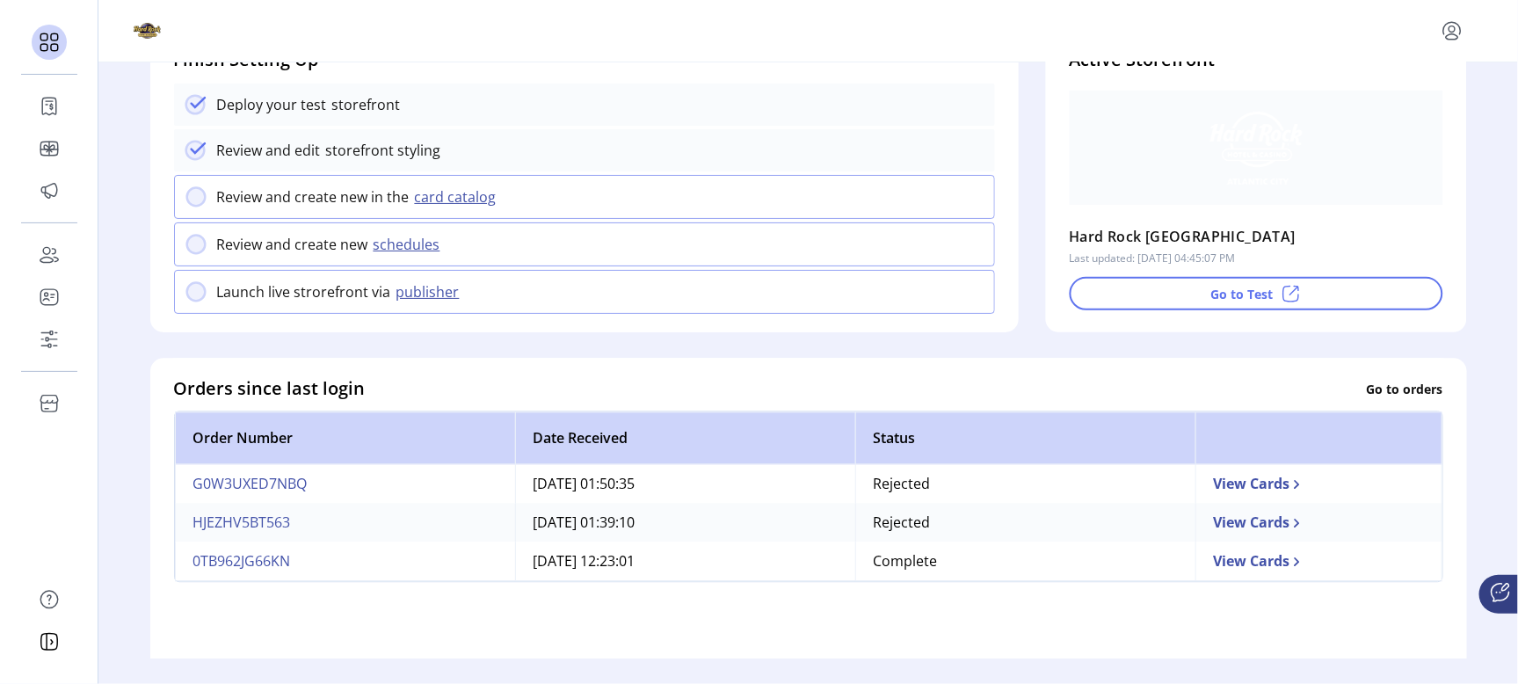
scroll to position [220, 0]
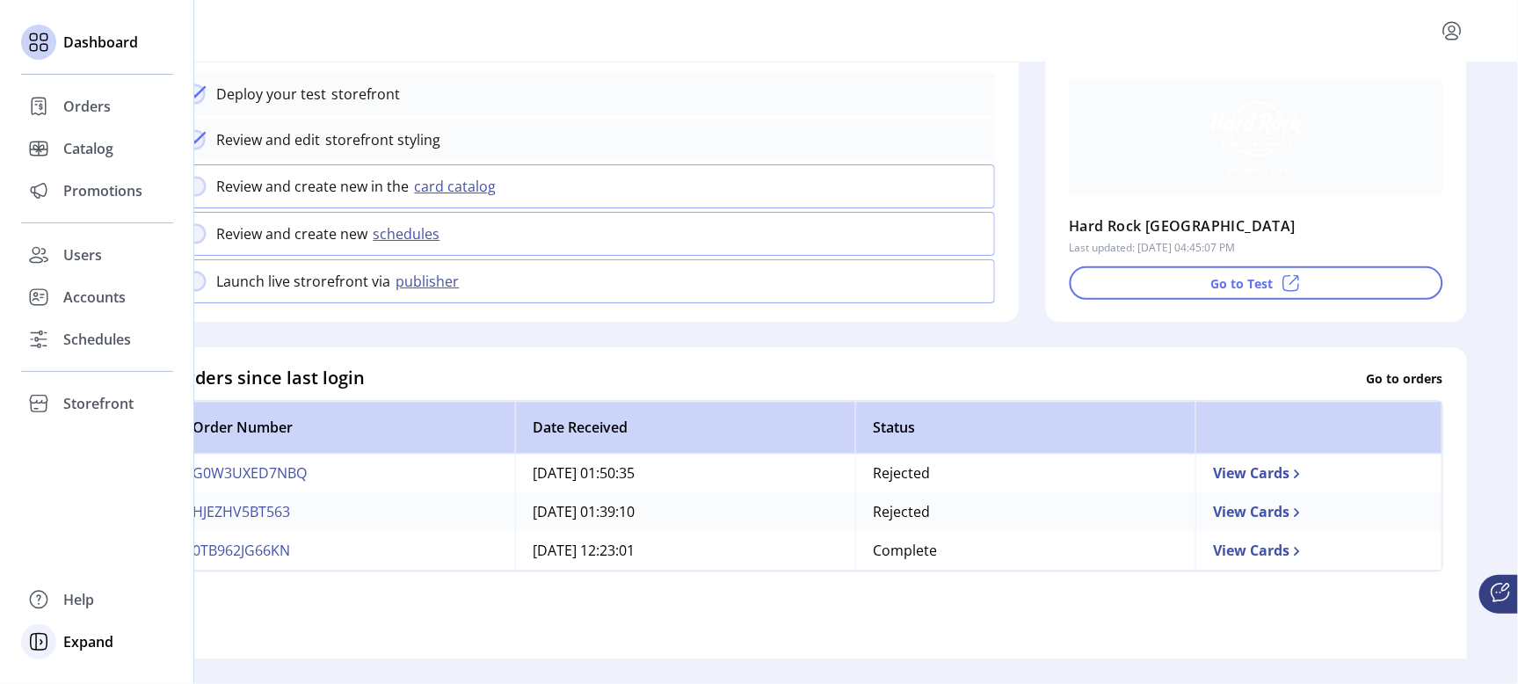
click at [70, 643] on span "Expand" at bounding box center [88, 641] width 50 height 21
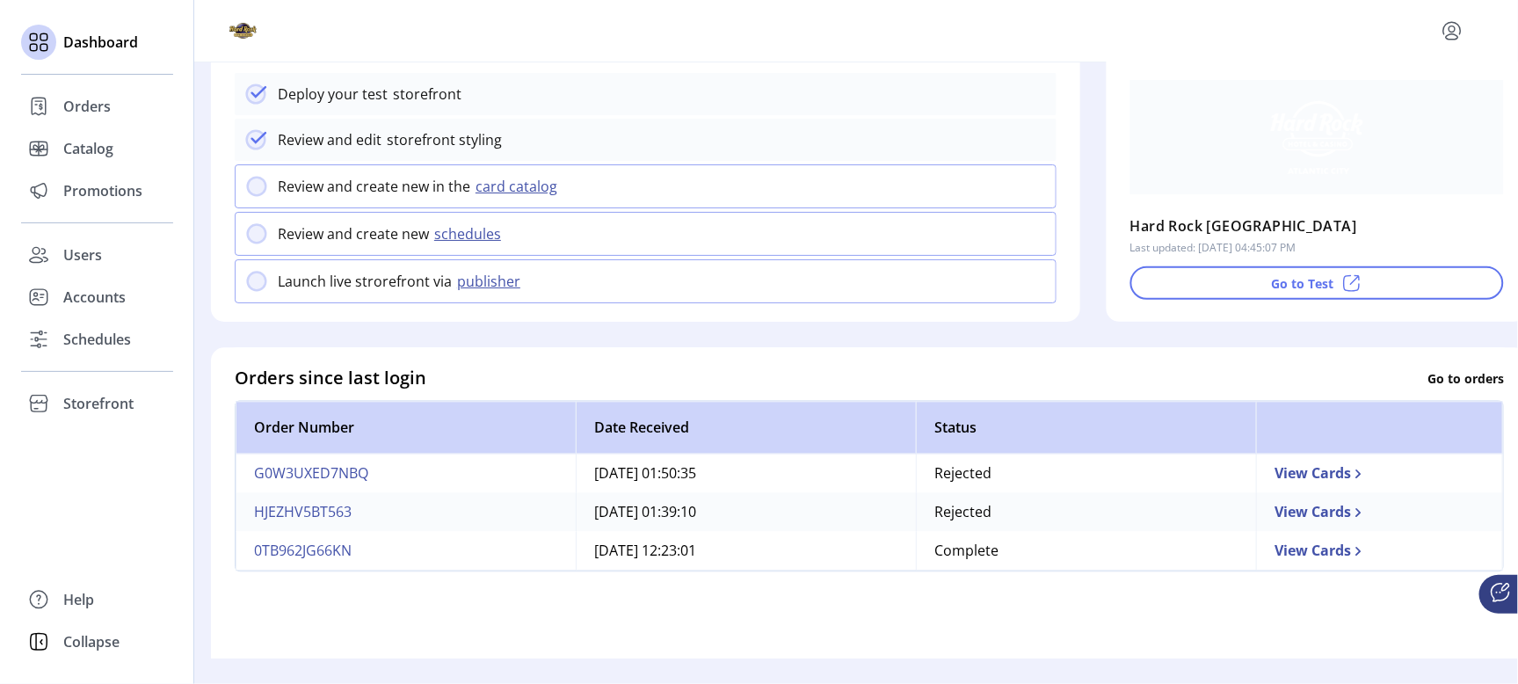
scroll to position [0, 0]
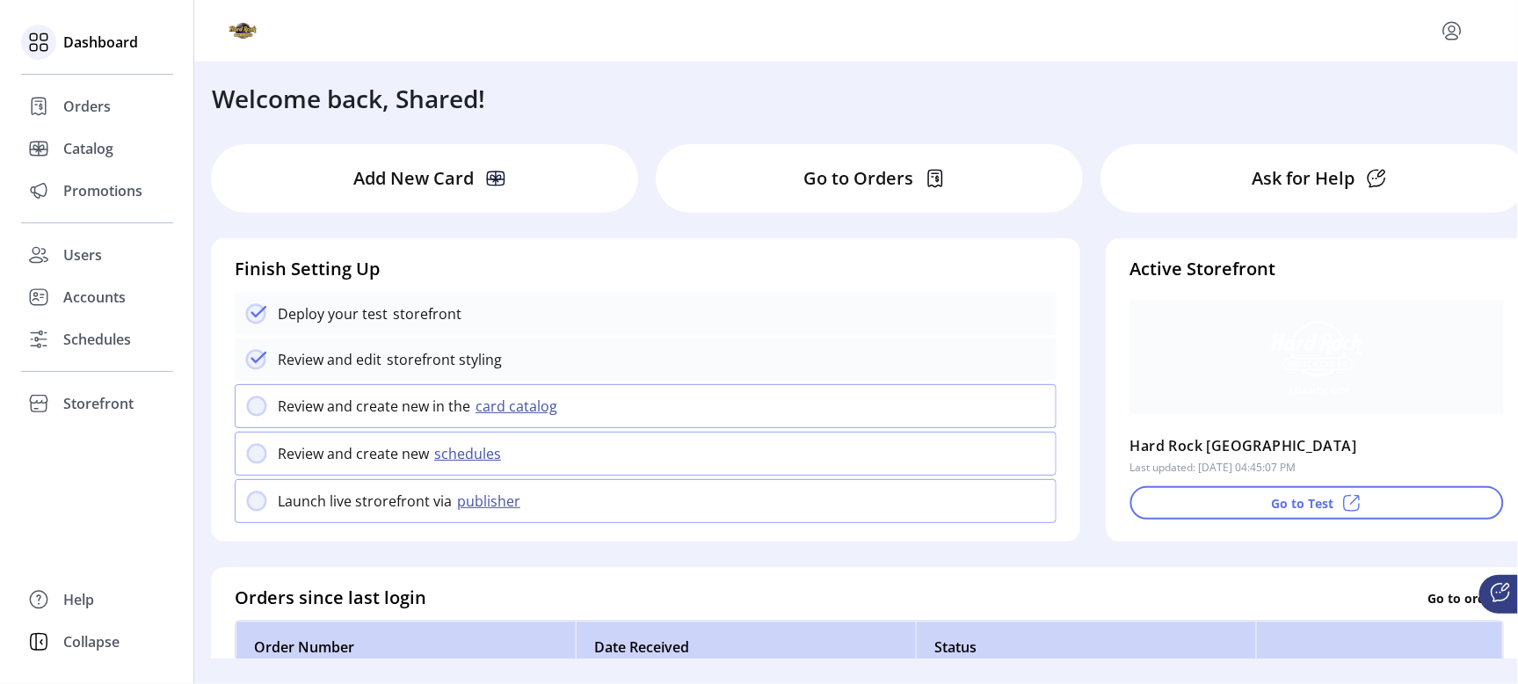
click at [83, 39] on span "Dashboard" at bounding box center [100, 42] width 75 height 21
click at [76, 108] on span "Orders" at bounding box center [86, 106] width 47 height 21
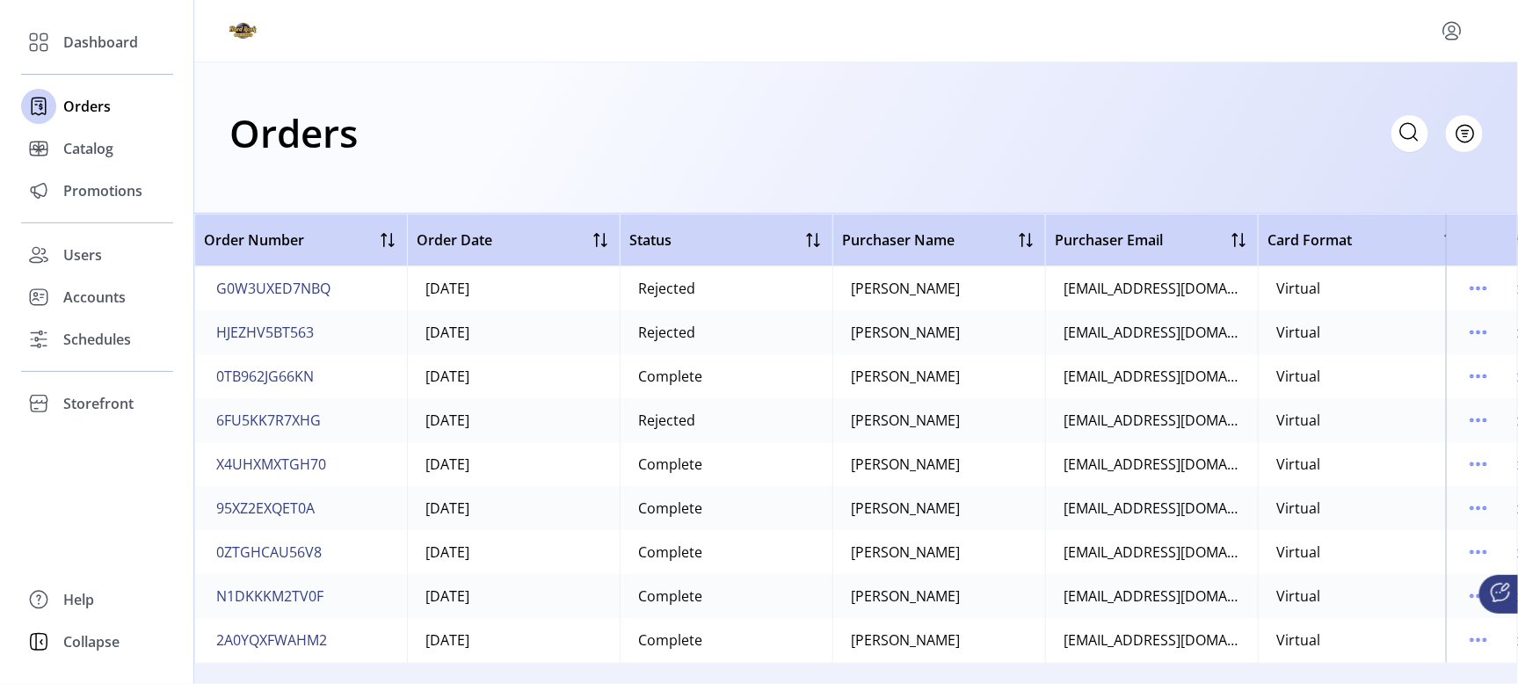
click at [501, 136] on div "Orders Filter Focused All Orders" at bounding box center [855, 133] width 1253 height 62
